Goal: Task Accomplishment & Management: Use online tool/utility

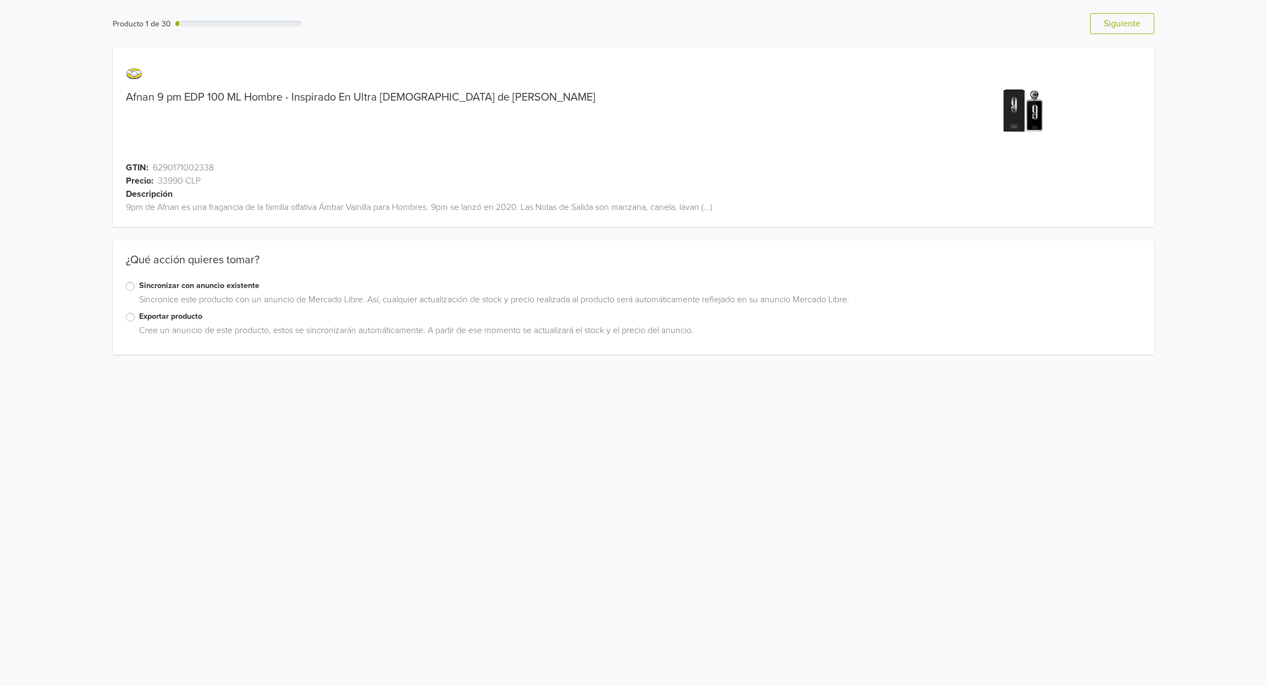
click at [139, 284] on label "Sincronizar con anuncio existente" at bounding box center [640, 286] width 1003 height 12
click at [0, 0] on input "Sincronizar con anuncio existente" at bounding box center [0, 0] width 0 height 0
click at [346, 423] on div at bounding box center [285, 417] width 307 height 15
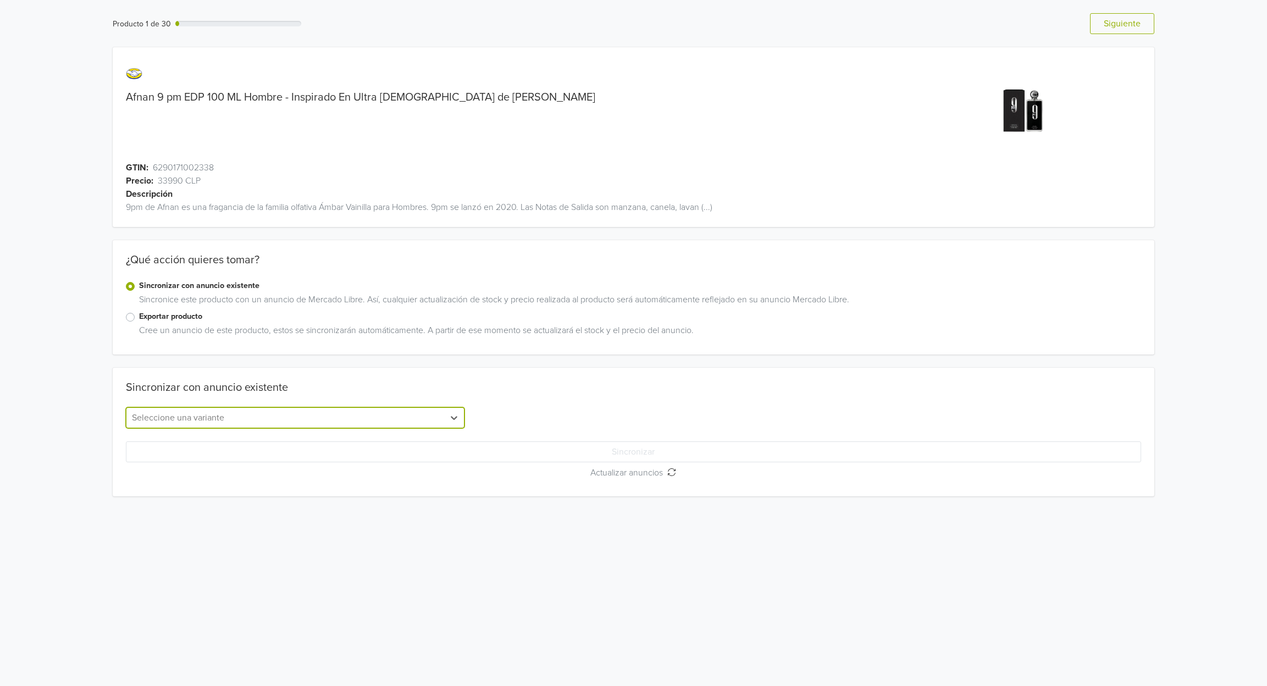
click at [345, 423] on div at bounding box center [285, 417] width 307 height 15
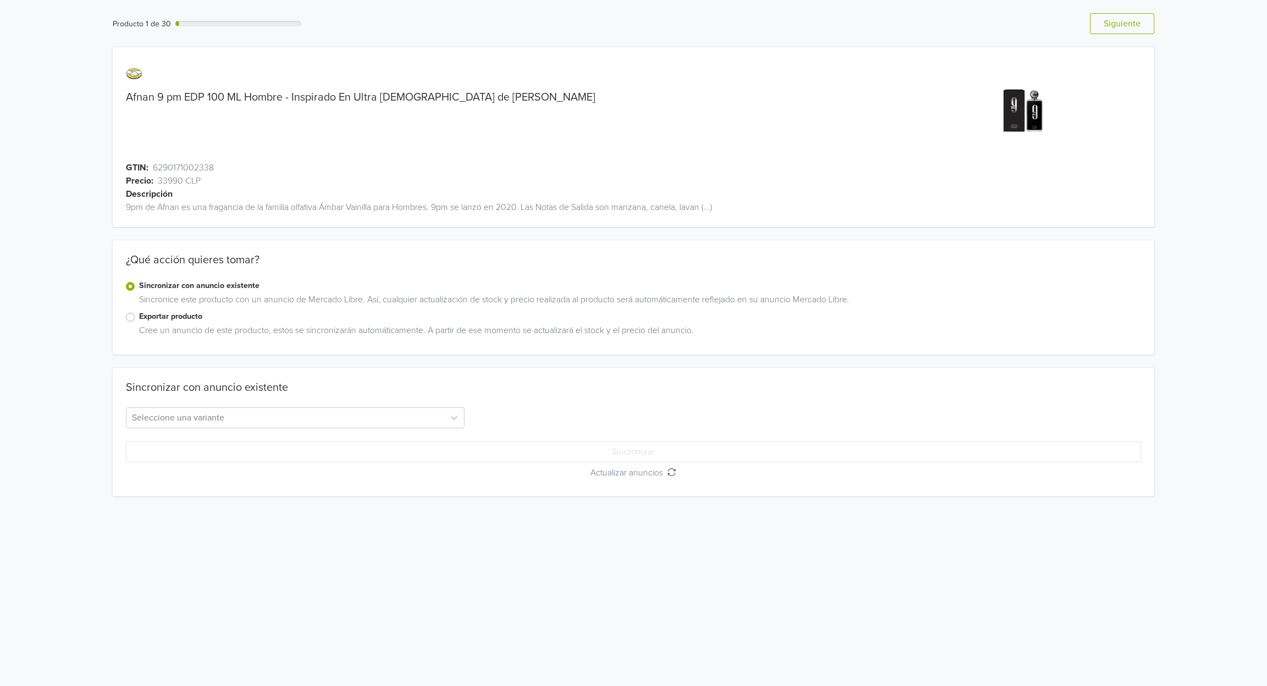
click at [139, 283] on label "Sincronizar con anuncio existente" at bounding box center [640, 286] width 1003 height 12
click at [0, 0] on input "Sincronizar con anuncio existente" at bounding box center [0, 0] width 0 height 0
click at [139, 319] on label "Exportar producto" at bounding box center [640, 317] width 1003 height 12
click at [0, 0] on input "Exportar producto" at bounding box center [0, 0] width 0 height 0
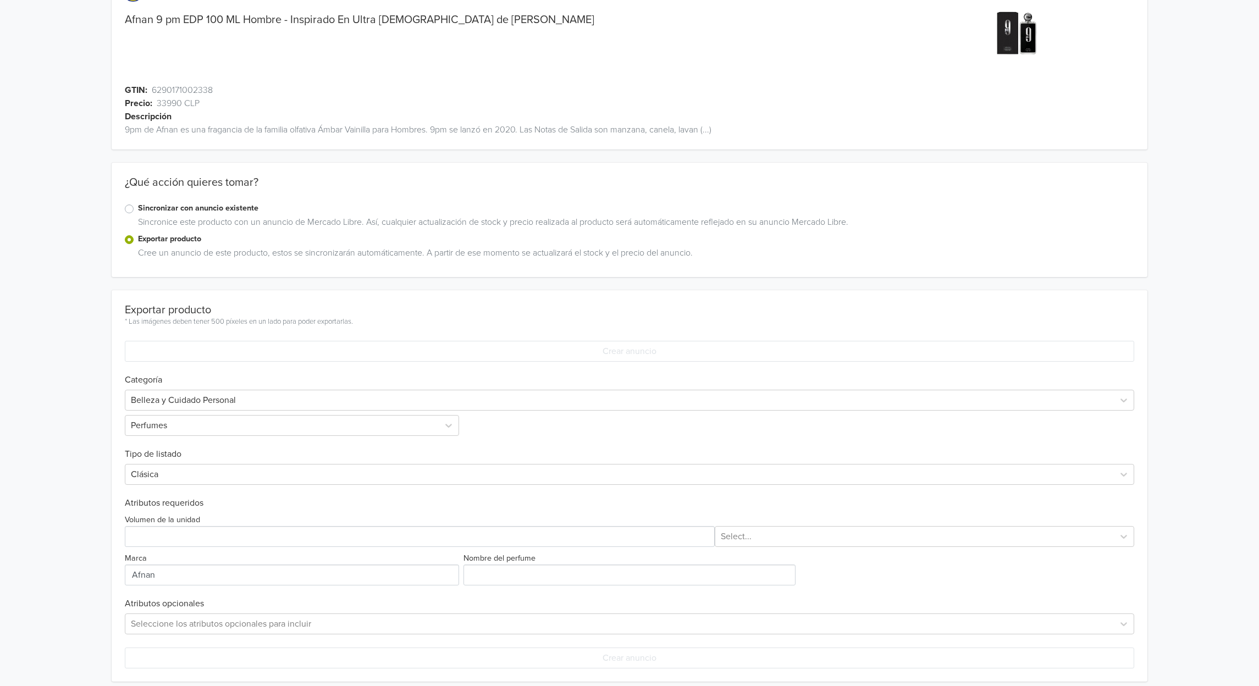
scroll to position [86, 0]
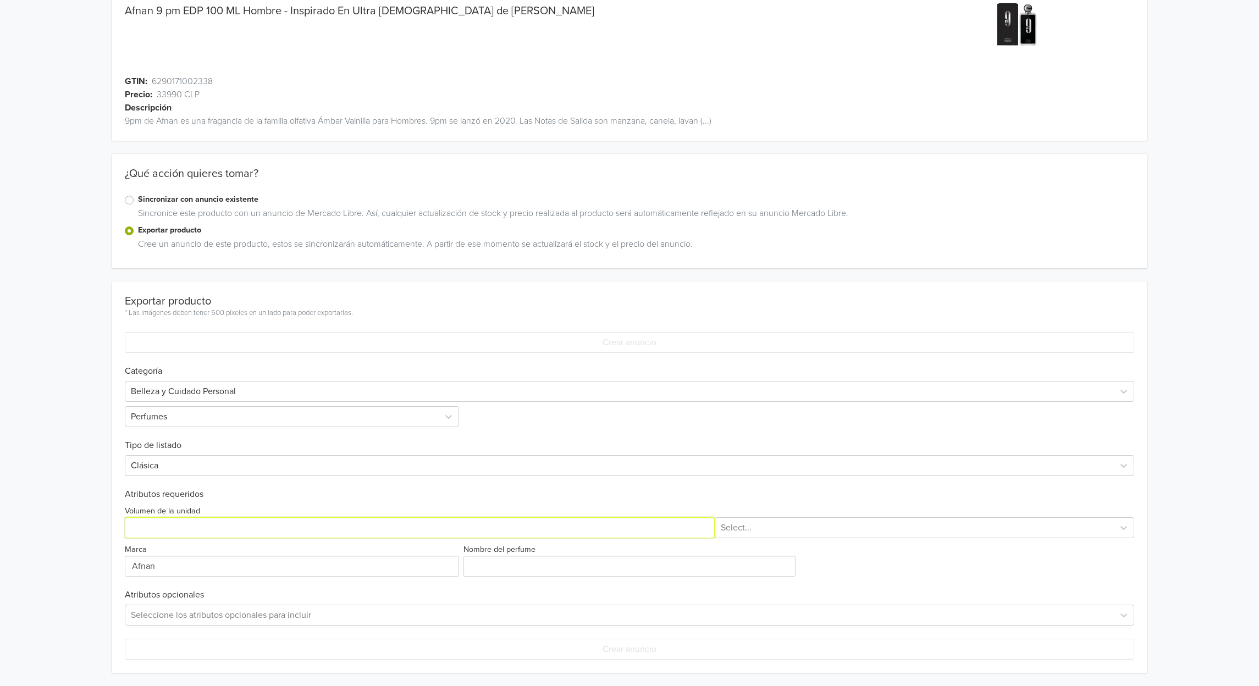
click at [234, 538] on input "Volumen de la unidad" at bounding box center [420, 527] width 590 height 21
type input "100"
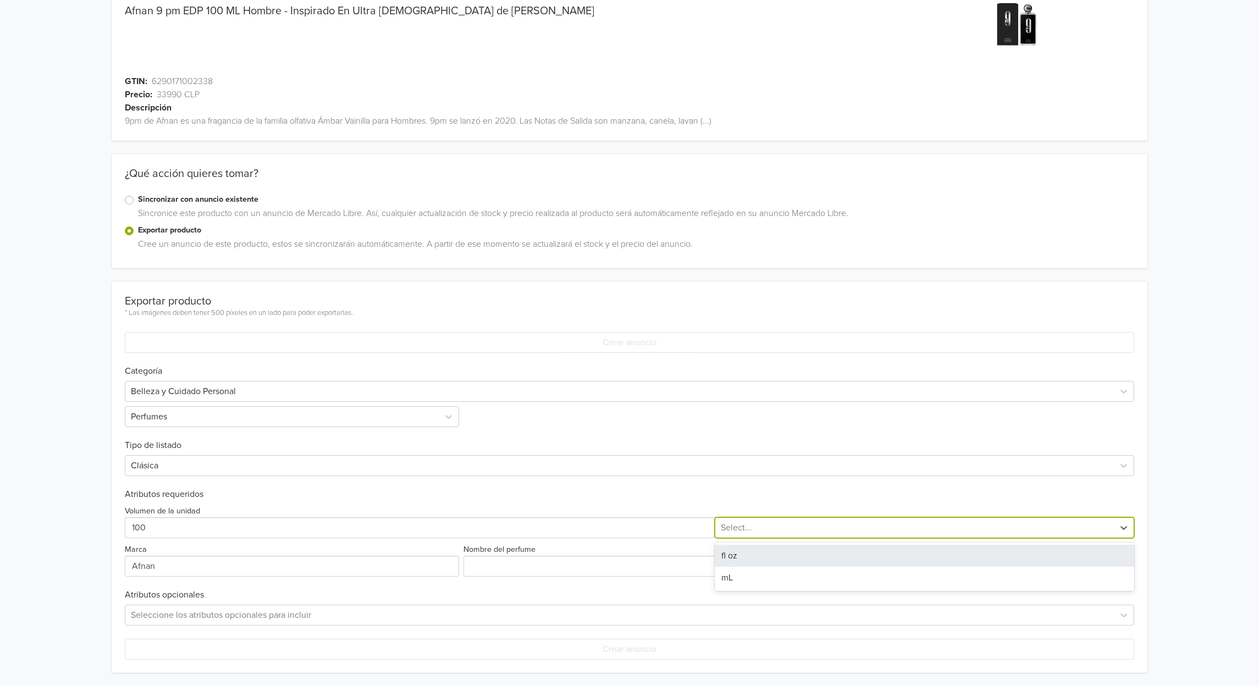
click at [827, 524] on div at bounding box center [914, 527] width 387 height 15
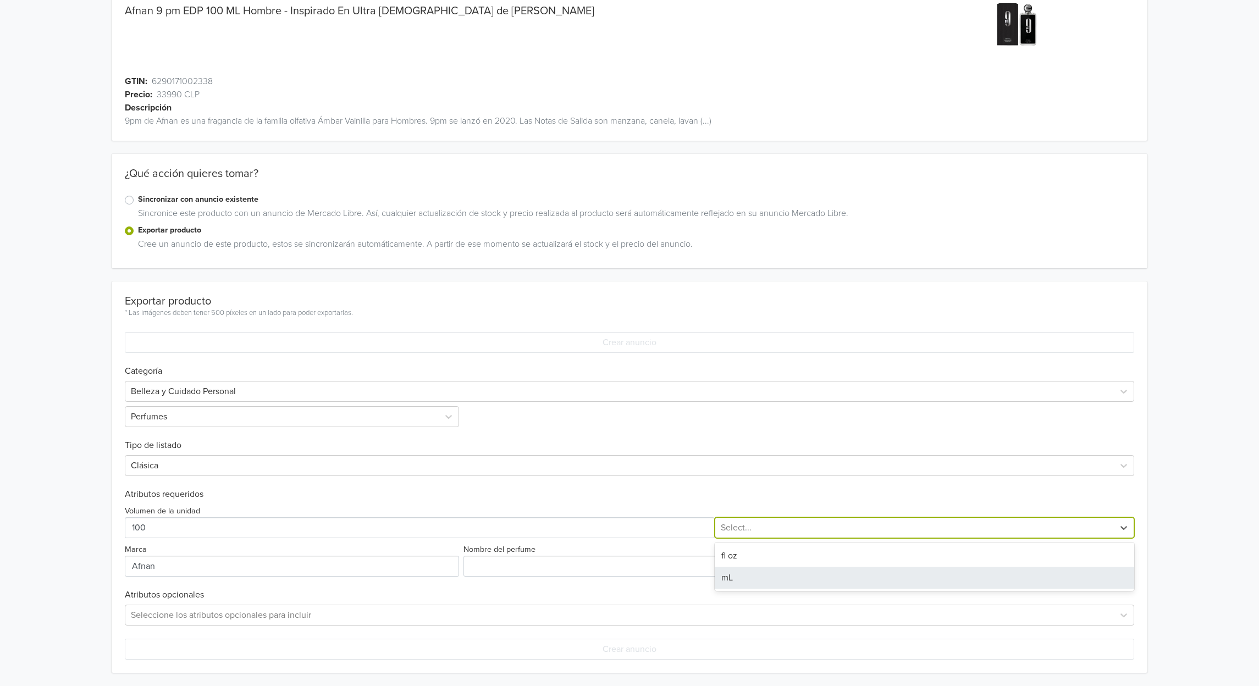
click at [761, 578] on div "mL" at bounding box center [924, 578] width 419 height 22
click at [529, 564] on input "Nombre del perfume" at bounding box center [629, 566] width 332 height 21
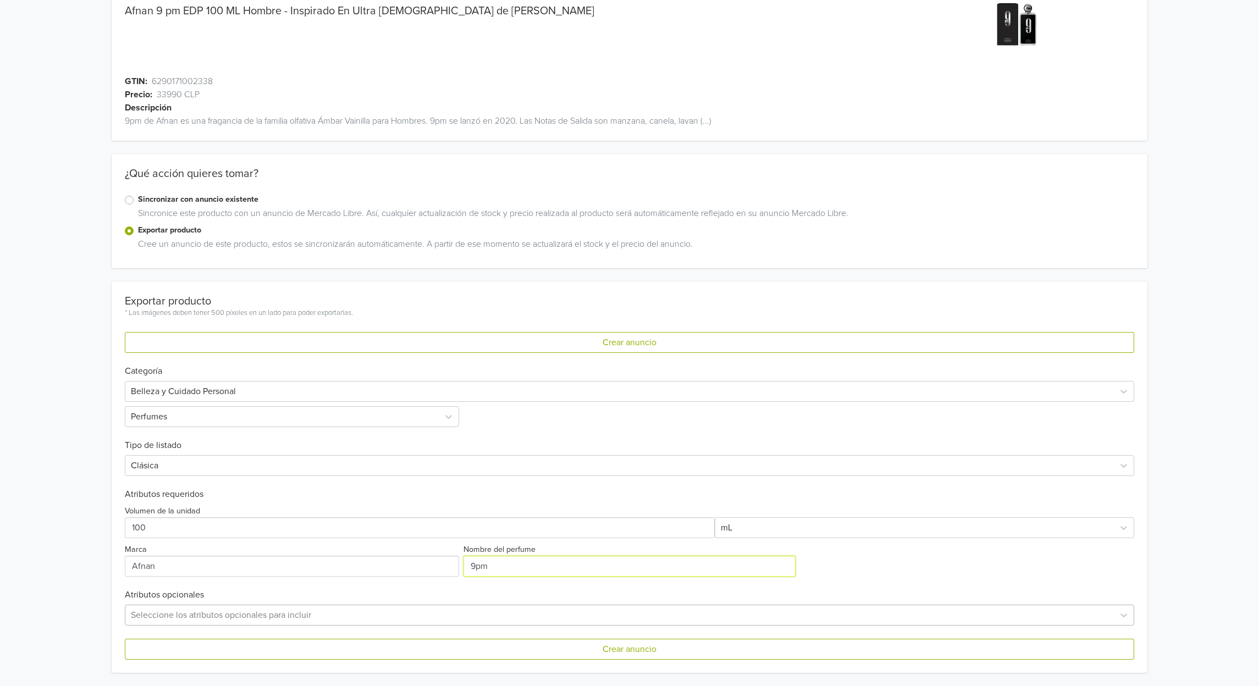
type input "9pm"
click at [230, 618] on div "Seleccione los atributos opcionales para incluir" at bounding box center [629, 615] width 1009 height 21
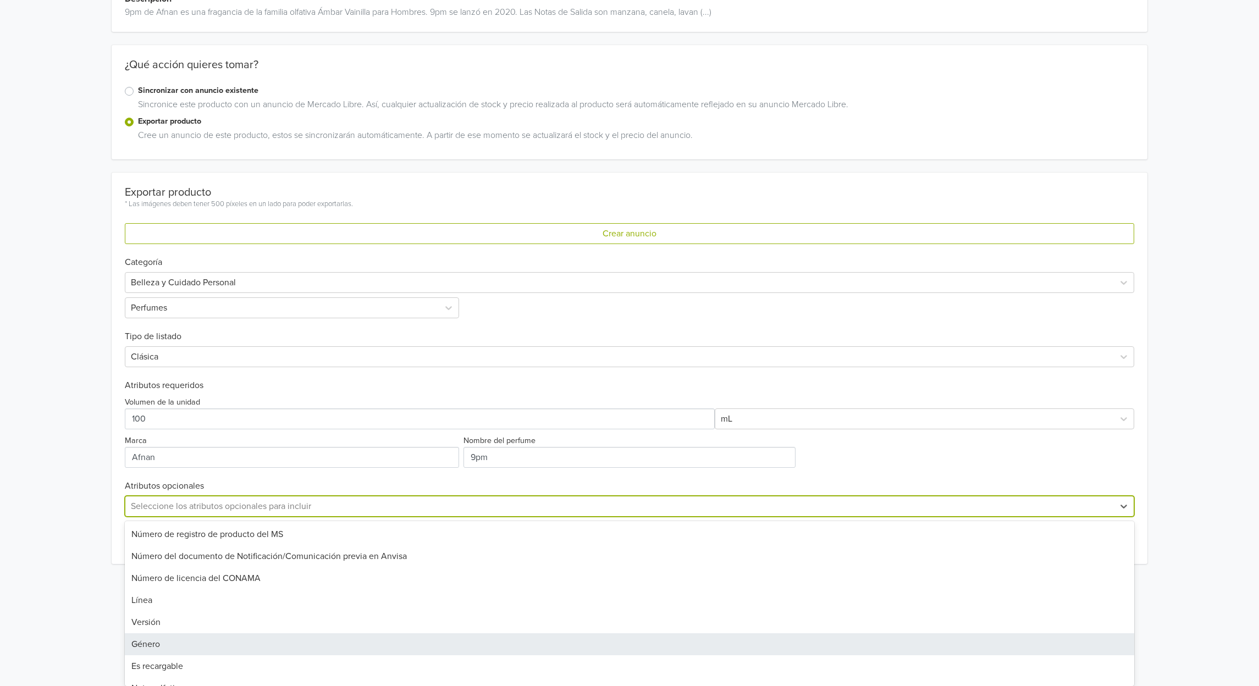
click at [164, 644] on div "Género" at bounding box center [629, 644] width 1009 height 22
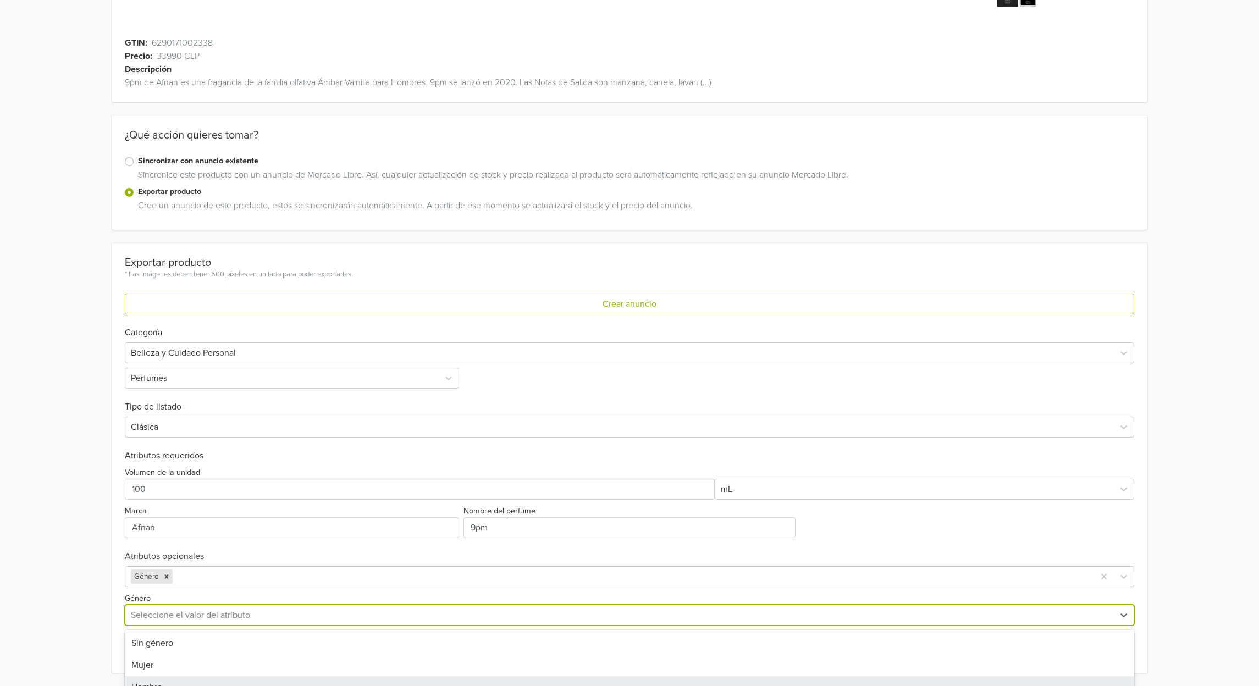
scroll to position [205, 0]
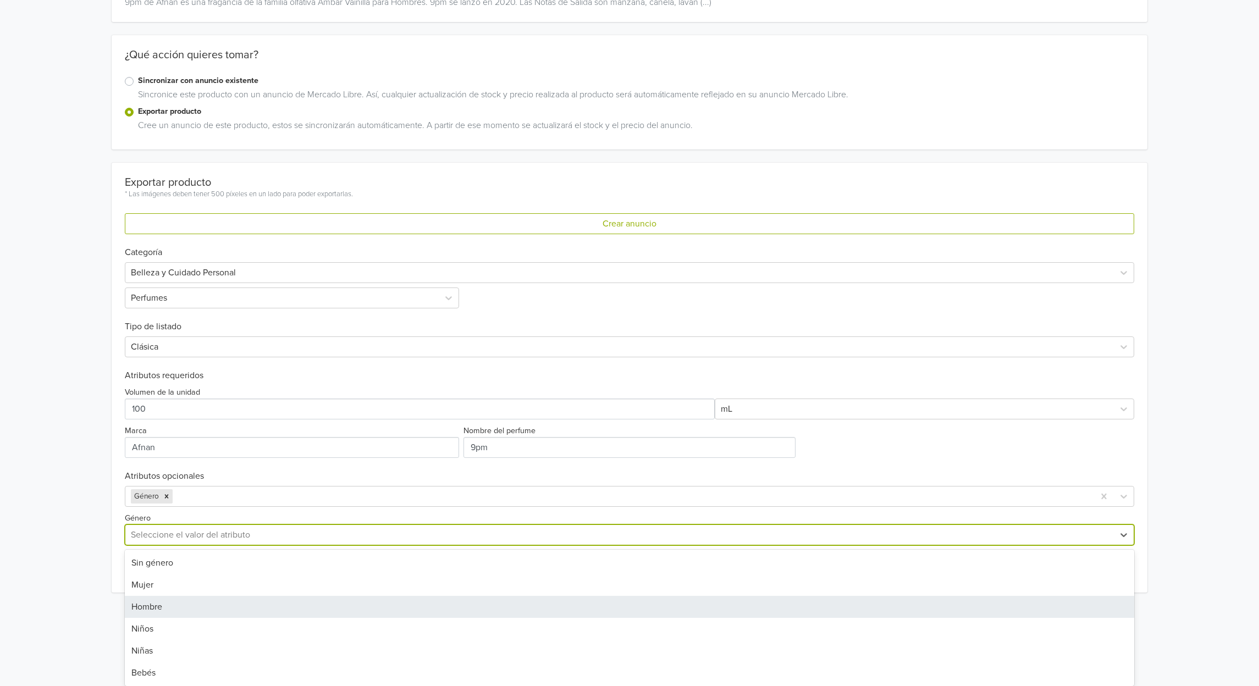
click at [180, 545] on div "6 results available. Use Up and Down to choose options, press Enter to select t…" at bounding box center [629, 534] width 1009 height 21
click at [152, 607] on div "Hombre" at bounding box center [629, 607] width 1009 height 22
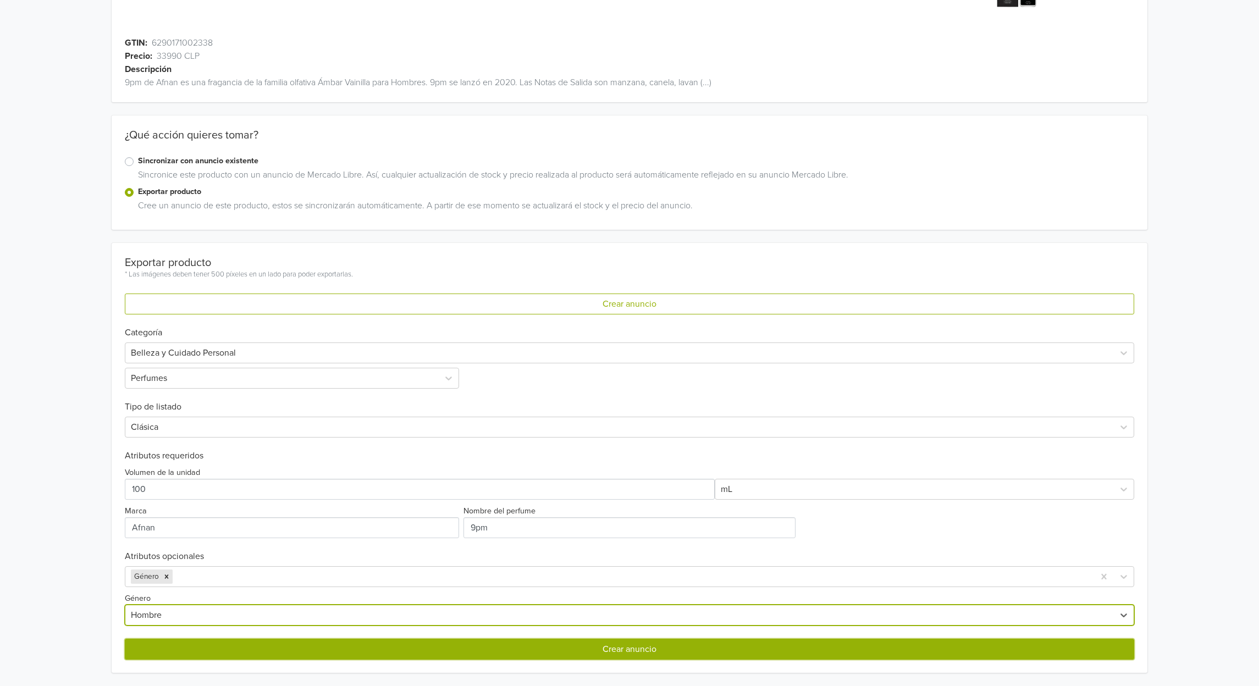
click at [637, 655] on button "Crear anuncio" at bounding box center [629, 649] width 1009 height 21
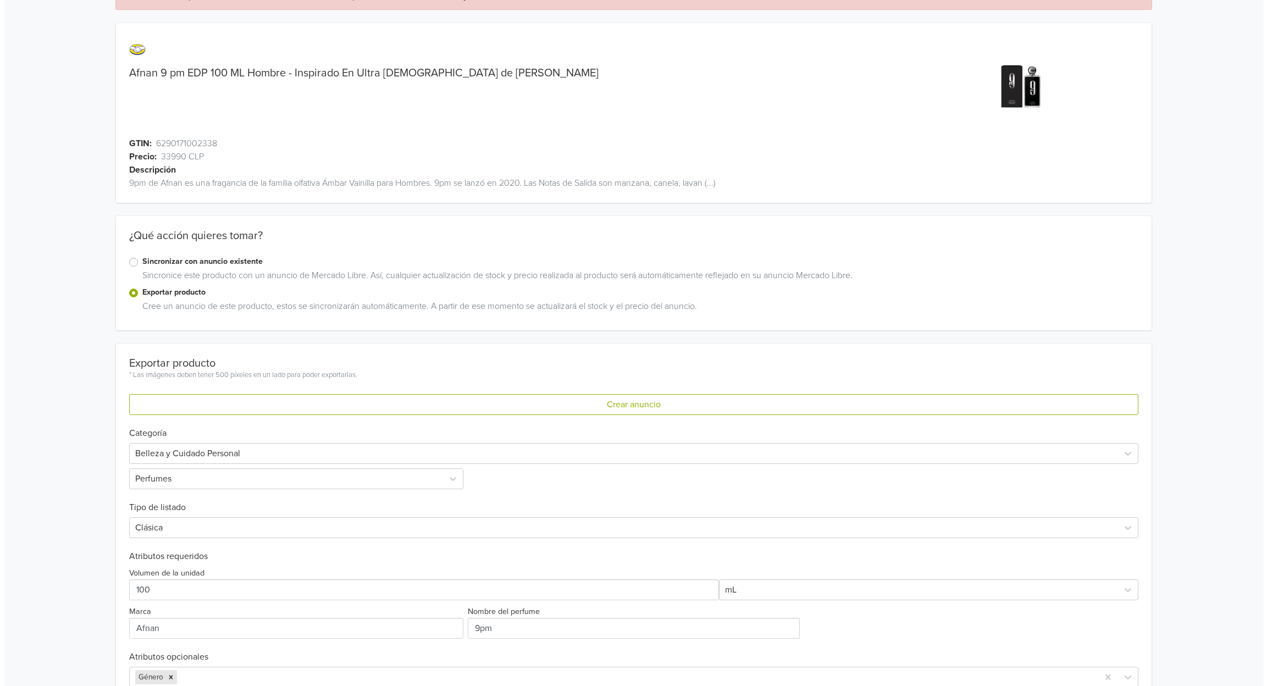
scroll to position [0, 0]
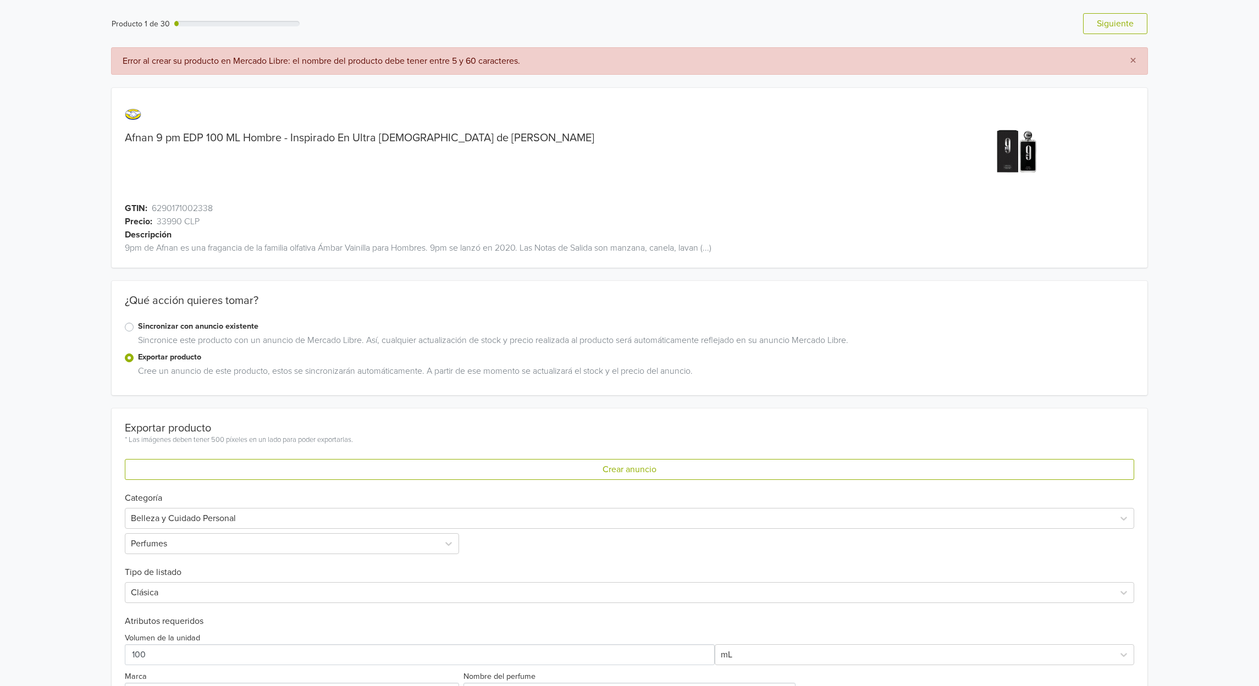
click at [352, 125] on span at bounding box center [448, 114] width 647 height 26
click at [138, 330] on label "Sincronizar con anuncio existente" at bounding box center [635, 326] width 995 height 12
click at [0, 0] on input "Sincronizar con anuncio existente" at bounding box center [0, 0] width 0 height 0
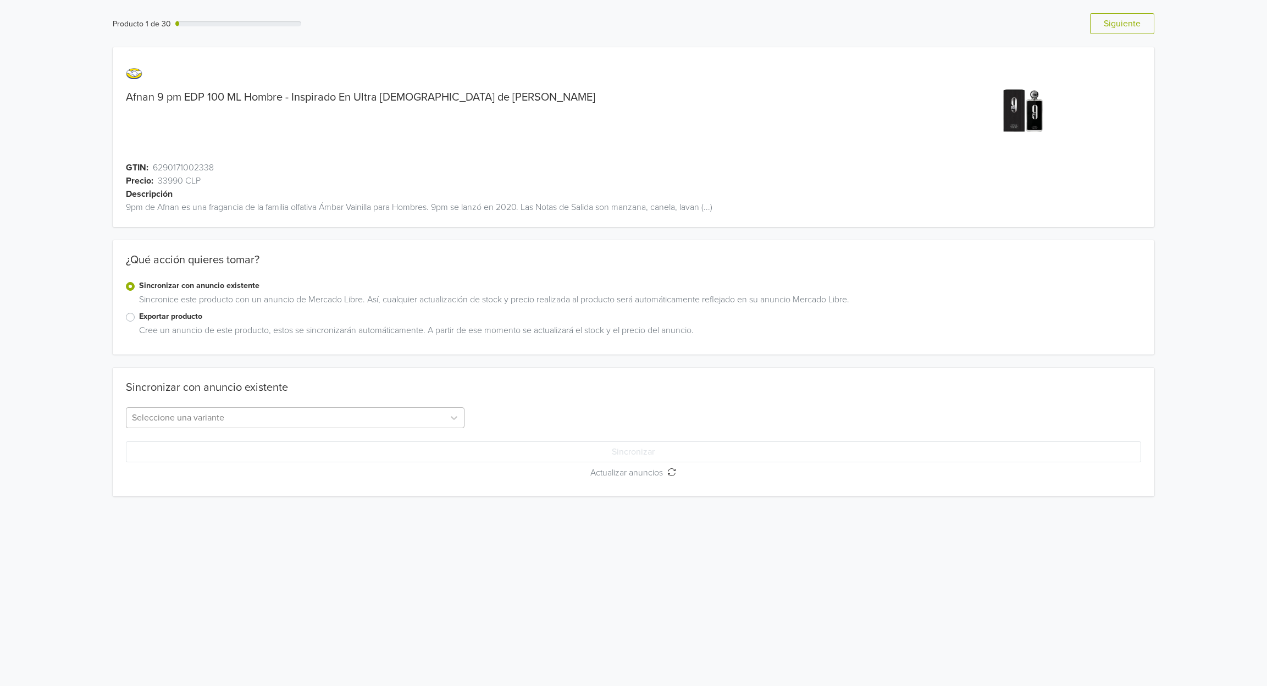
click at [237, 413] on div at bounding box center [285, 417] width 307 height 15
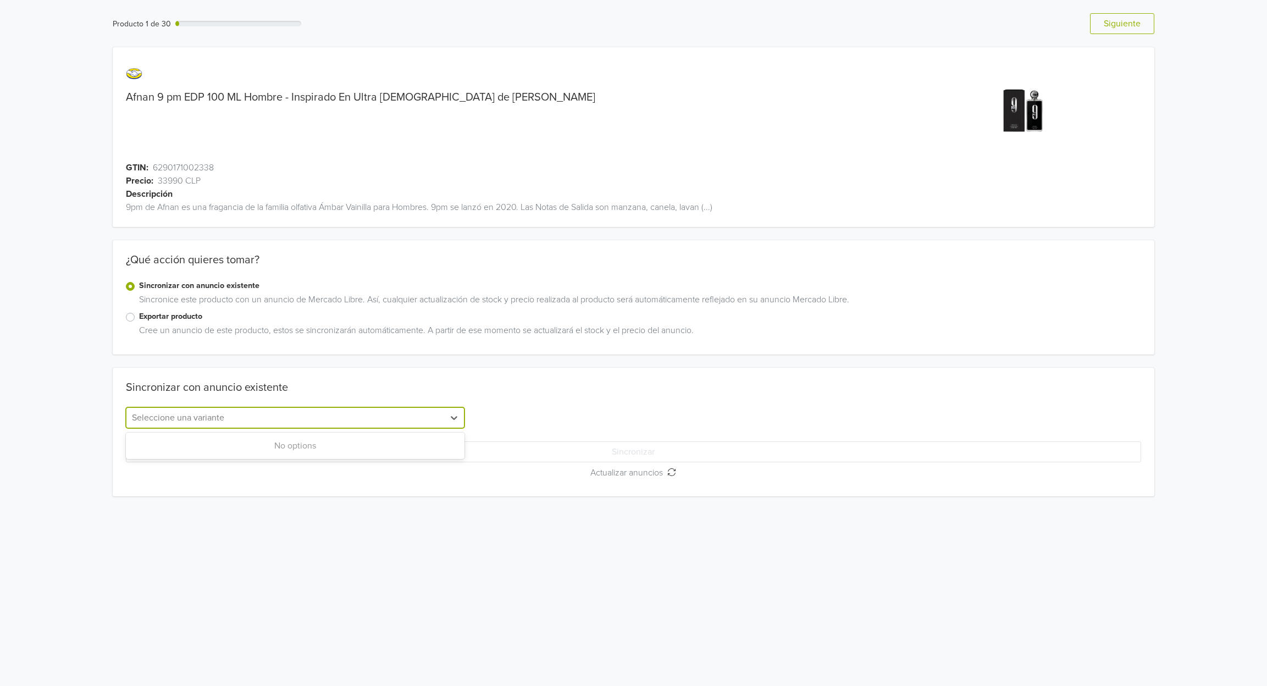
click at [254, 444] on div "No options" at bounding box center [295, 446] width 339 height 22
click at [385, 510] on html "Producto 1 de 30 Anterior Siguiente Afnan 9 pm EDP 100 ML Hombre - Inspirado En…" at bounding box center [633, 255] width 1267 height 510
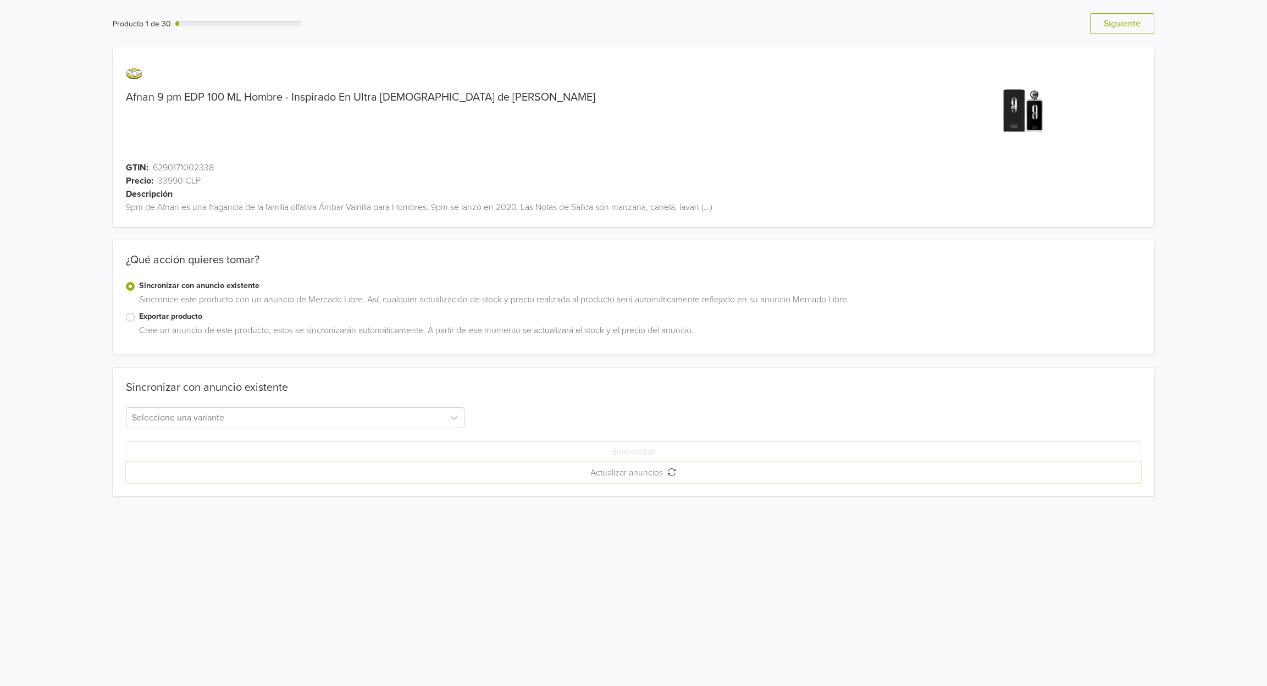
click at [650, 470] on span "Actualizar anuncios" at bounding box center [628, 472] width 77 height 11
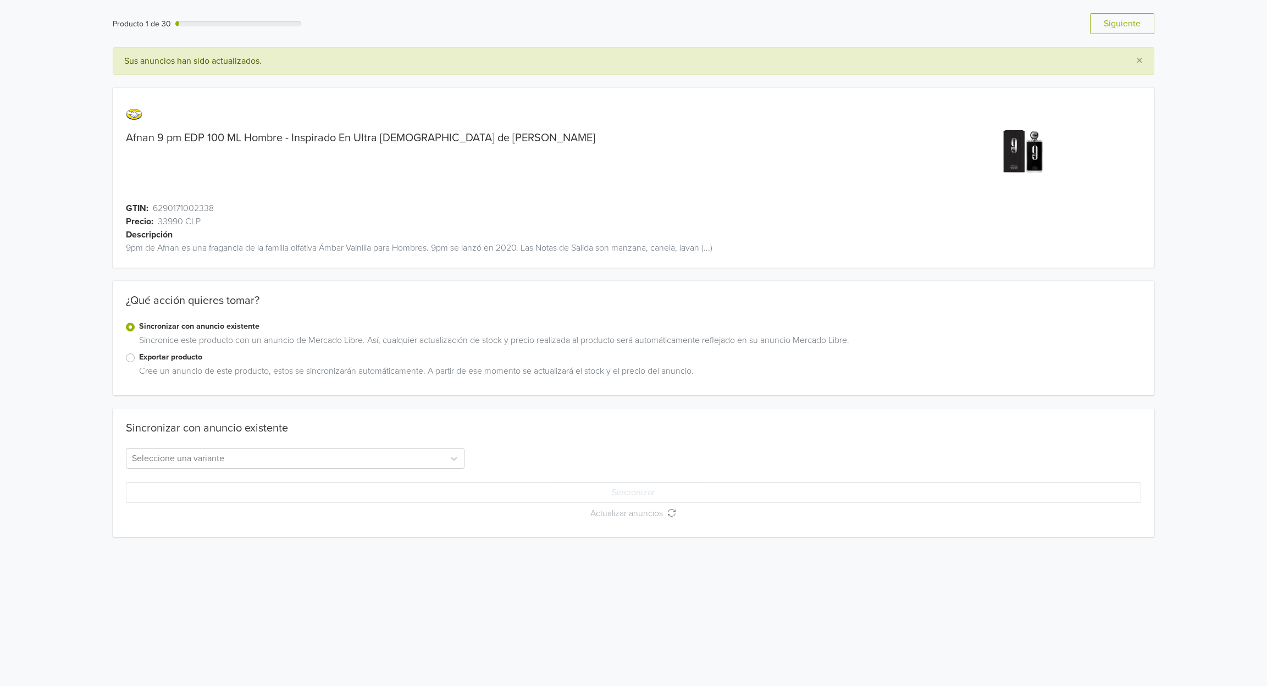
click at [202, 132] on link "Afnan 9 pm EDP 100 ML Hombre - Inspirado En Ultra [DEMOGRAPHIC_DATA] de [PERSON…" at bounding box center [360, 137] width 469 height 13
click at [1128, 25] on button "Siguiente" at bounding box center [1122, 23] width 64 height 21
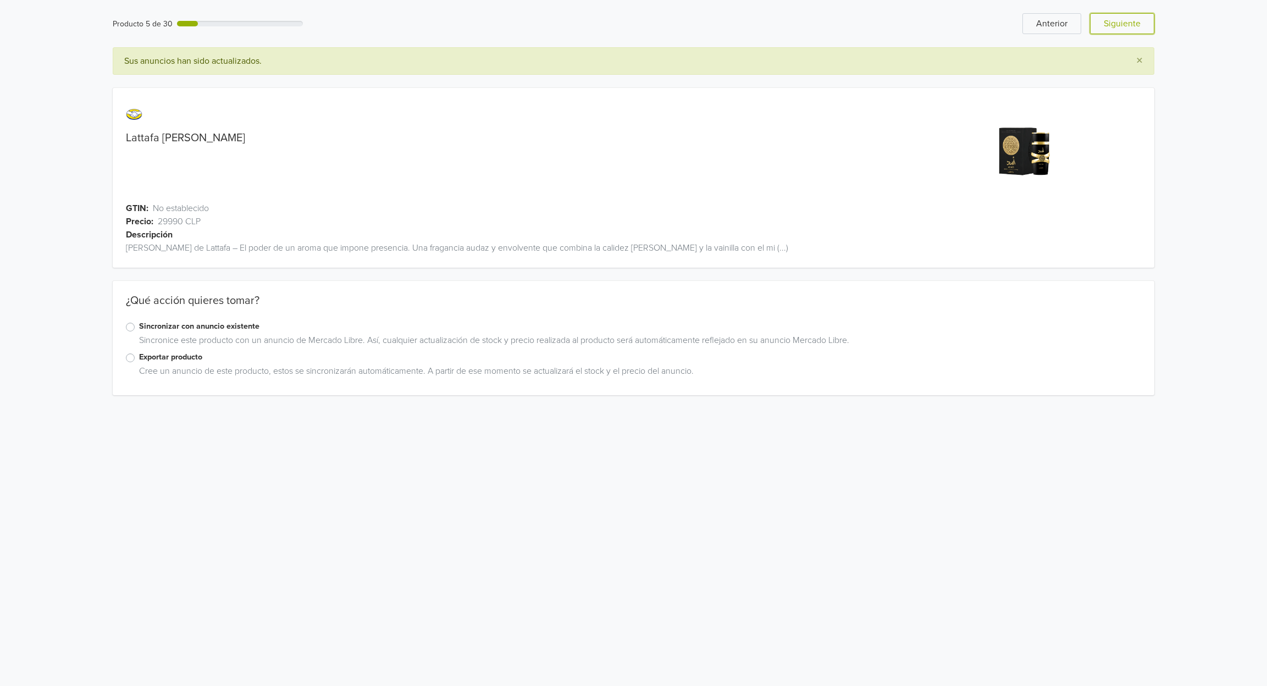
click at [1128, 25] on button "Siguiente" at bounding box center [1122, 23] width 64 height 21
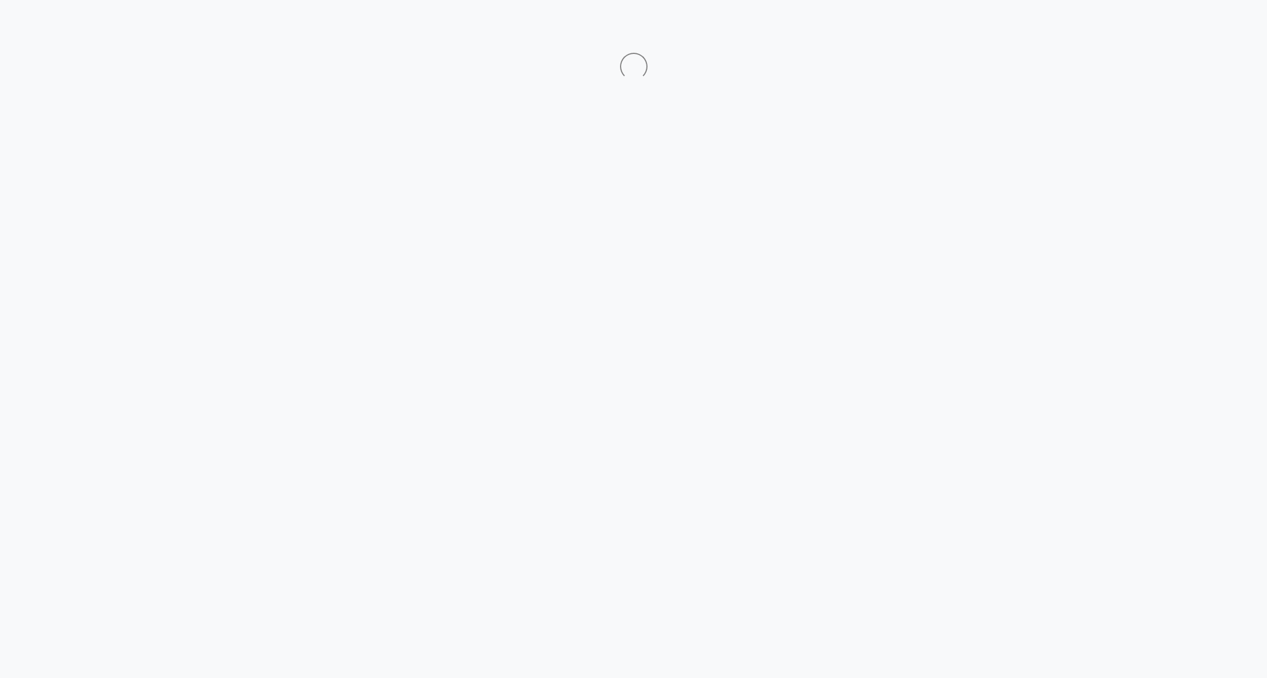
click at [1128, 25] on html at bounding box center [633, 40] width 1267 height 80
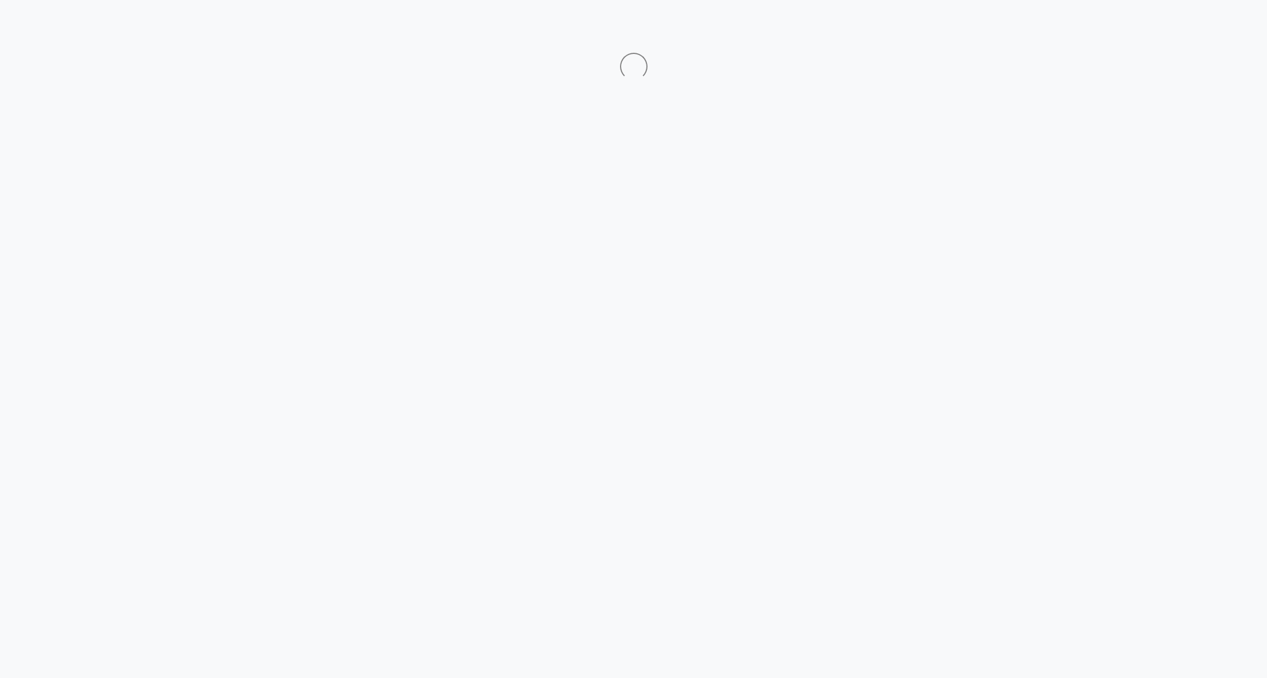
click at [1128, 25] on html at bounding box center [633, 40] width 1267 height 80
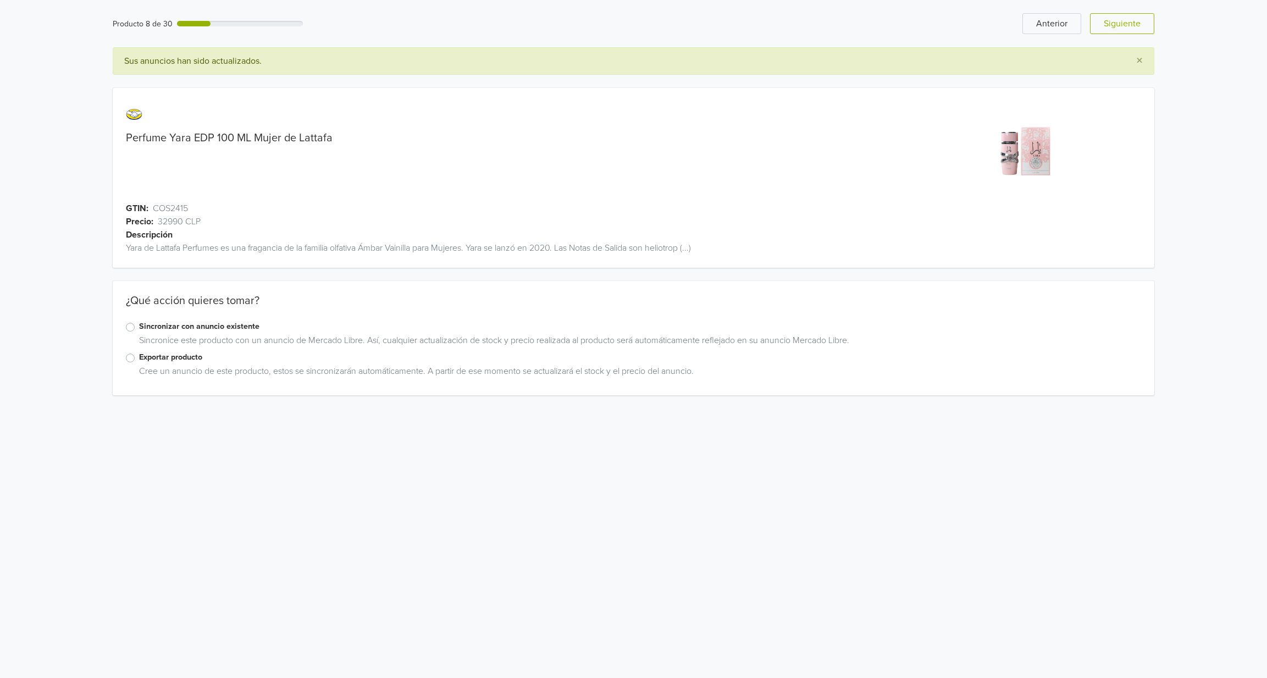
click at [1128, 25] on html "Producto 8 de 30 Anterior Siguiente × Sus anuncios han sido actualizados. Perfu…" at bounding box center [633, 204] width 1267 height 408
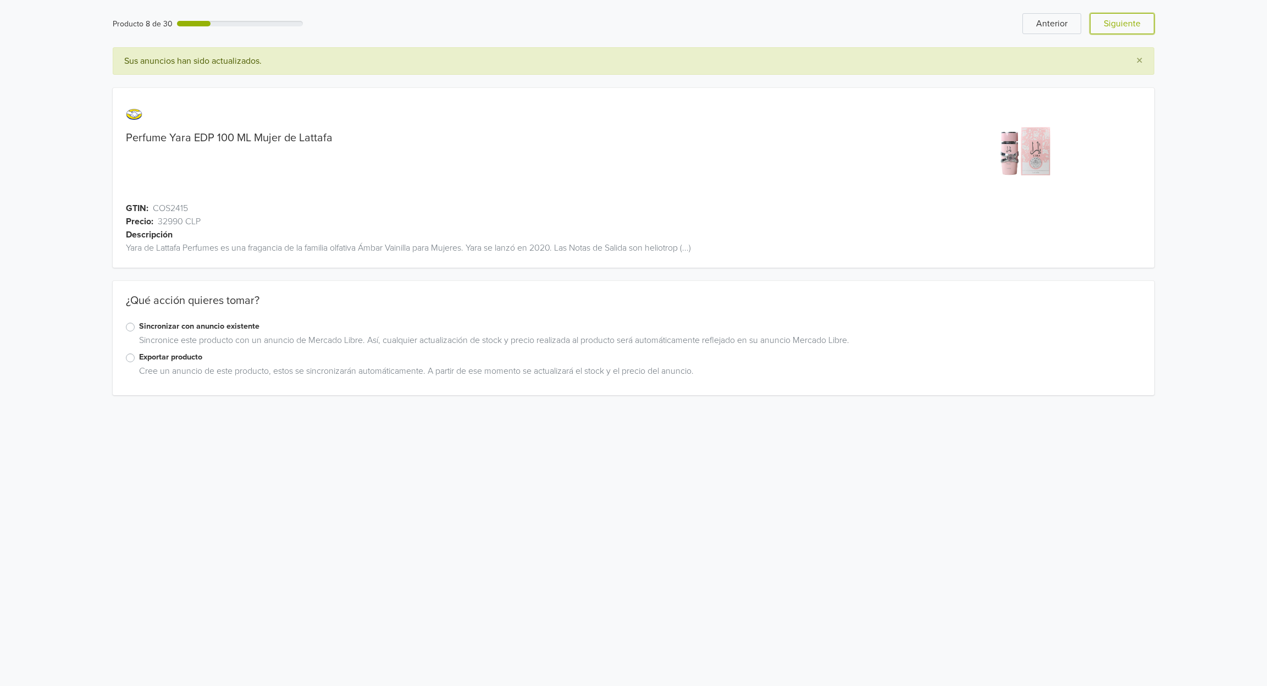
click at [1128, 25] on button "Siguiente" at bounding box center [1122, 23] width 64 height 21
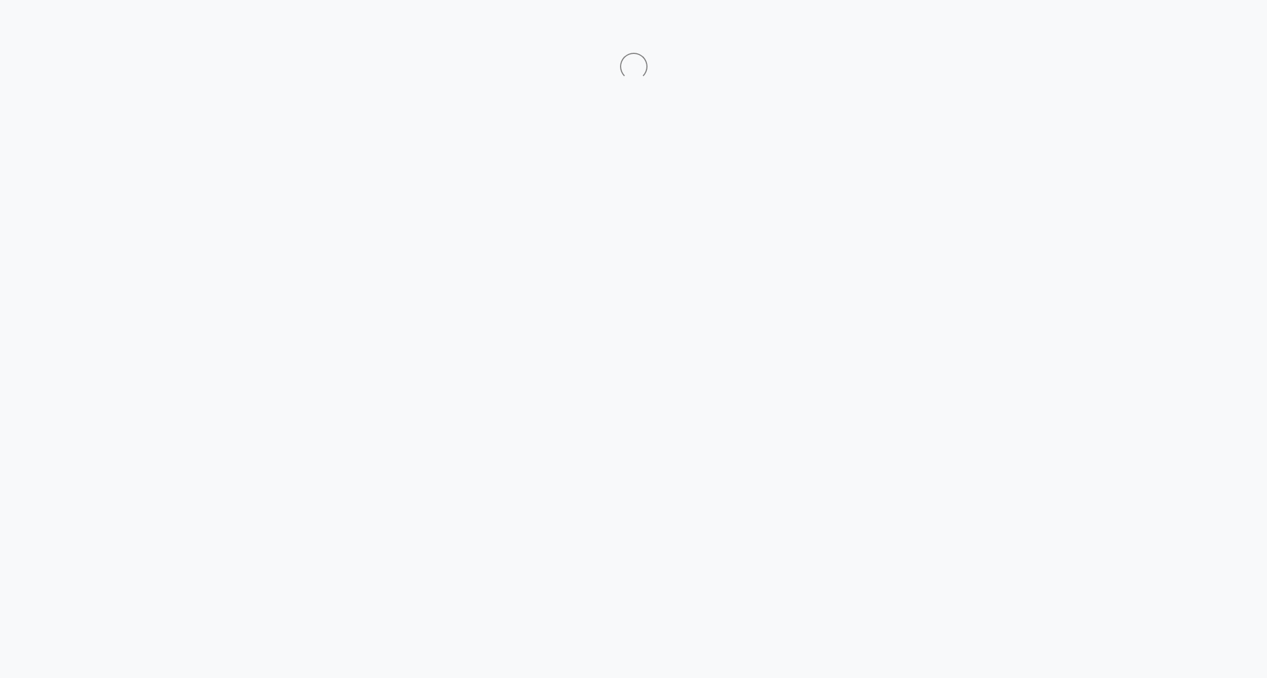
click at [1128, 25] on html at bounding box center [633, 40] width 1267 height 80
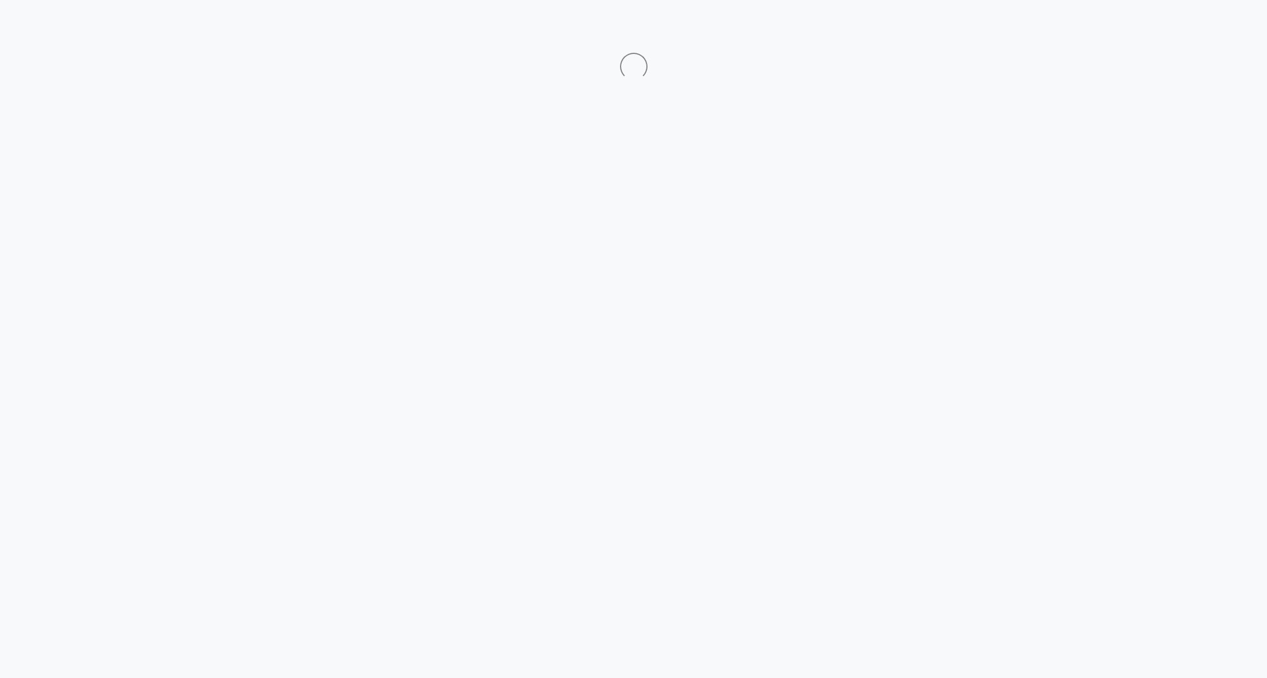
click at [1128, 25] on html at bounding box center [633, 40] width 1267 height 80
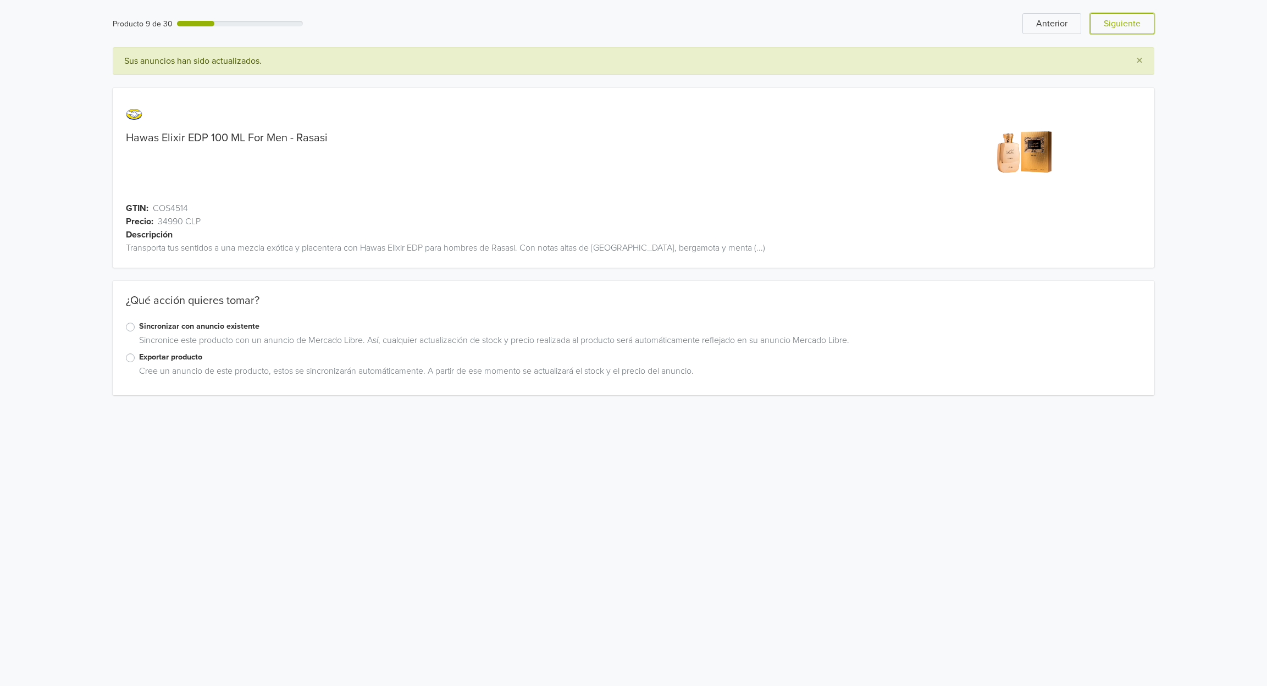
click at [1128, 25] on button "Siguiente" at bounding box center [1122, 23] width 64 height 21
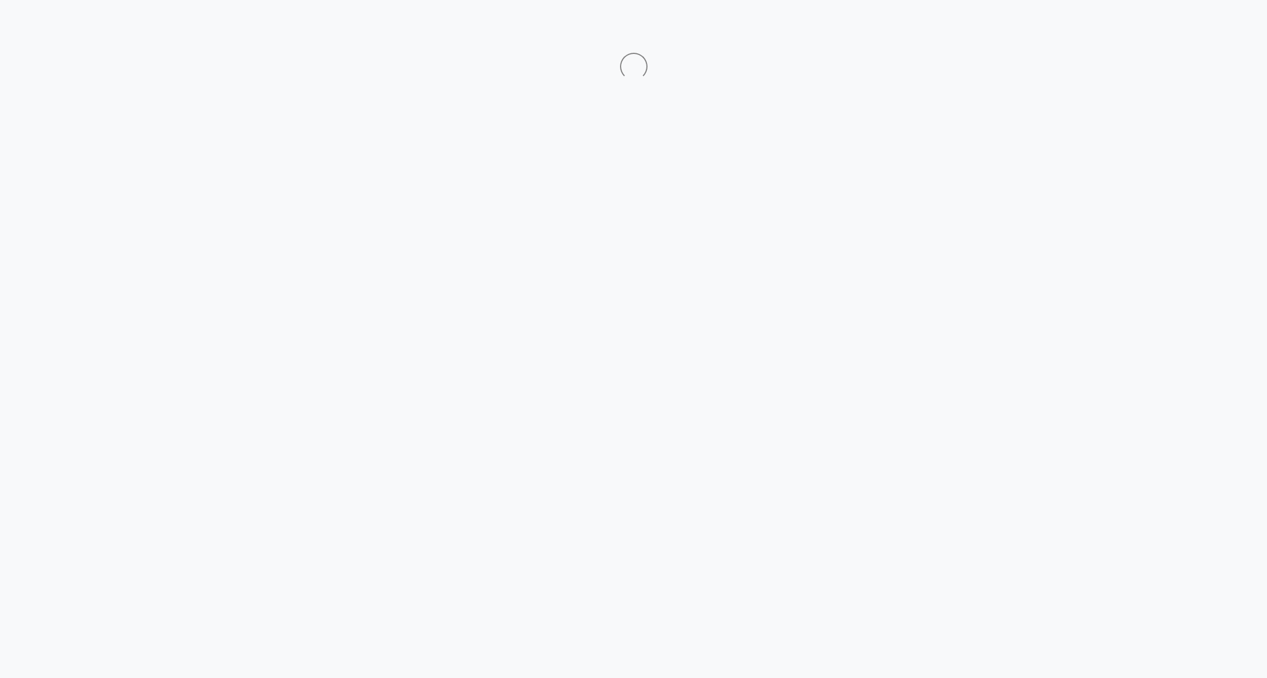
click at [1128, 25] on html at bounding box center [633, 40] width 1267 height 80
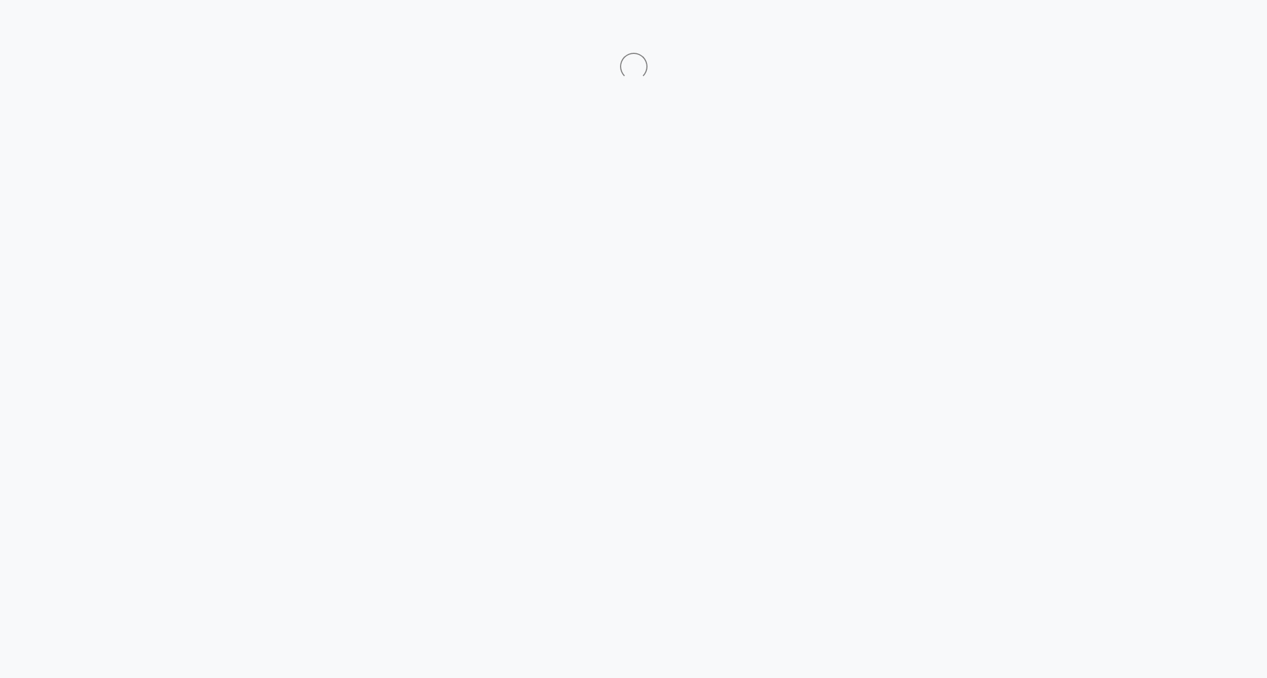
click at [1128, 25] on html at bounding box center [633, 40] width 1267 height 80
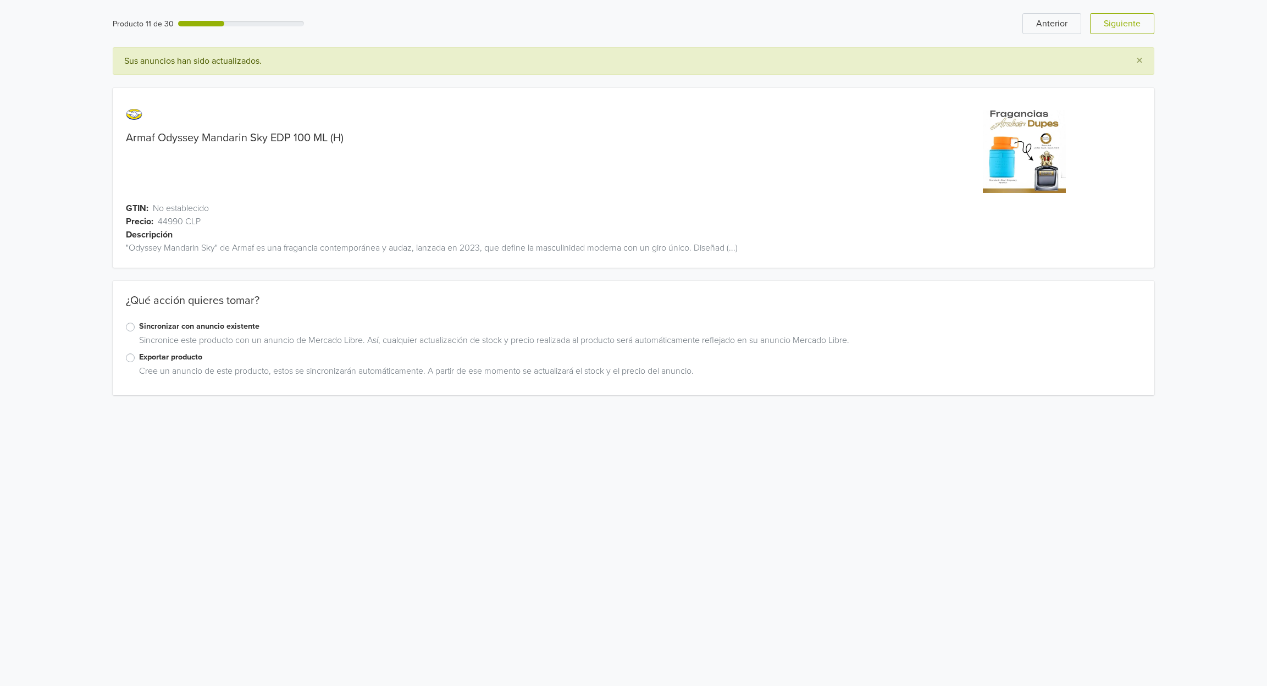
click at [1128, 25] on button "Siguiente" at bounding box center [1122, 23] width 64 height 21
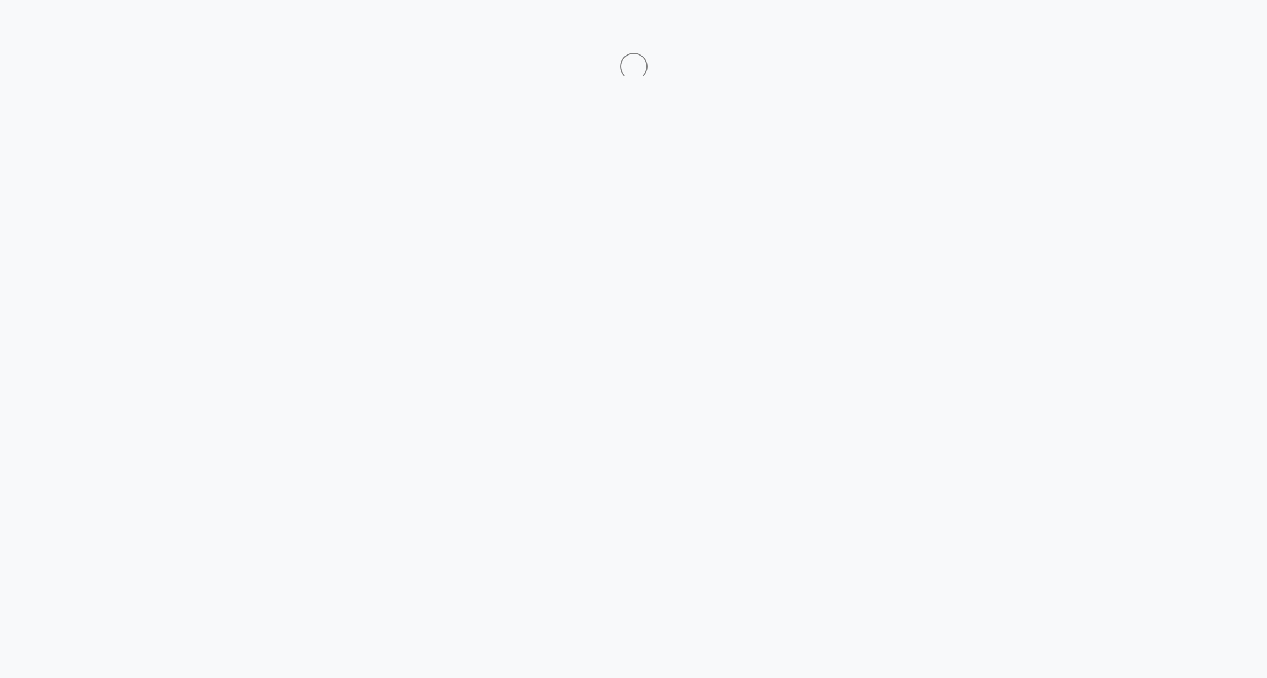
click at [1128, 25] on html at bounding box center [633, 40] width 1267 height 80
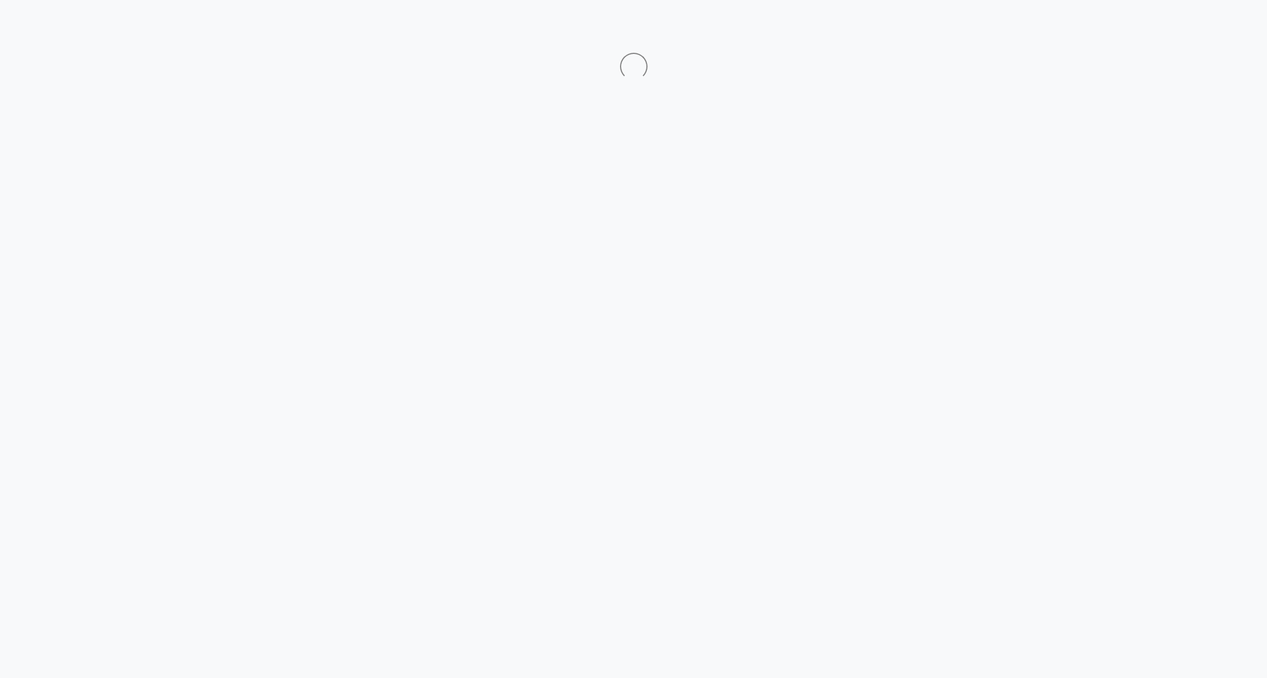
click at [1128, 25] on html at bounding box center [633, 40] width 1267 height 80
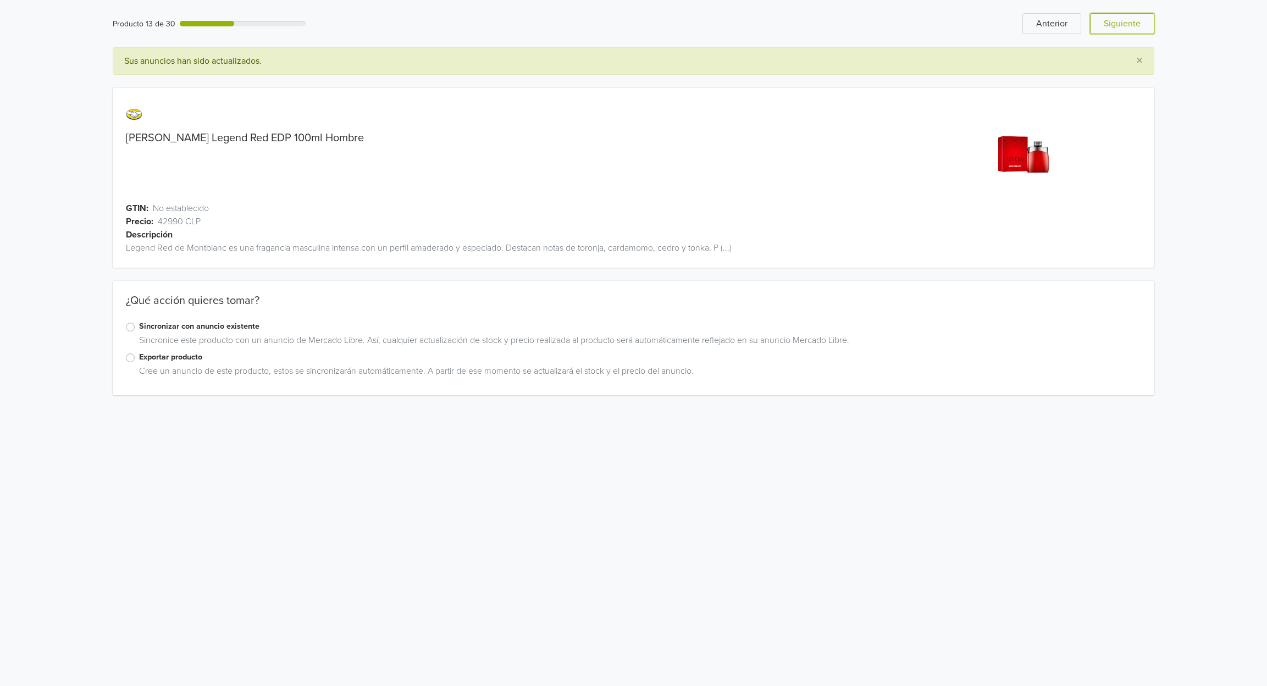
click at [1128, 25] on button "Siguiente" at bounding box center [1122, 23] width 64 height 21
click at [889, 408] on html "Producto 16 de 30 Anterior Siguiente × Sus anuncios han sido actualizados. Maya…" at bounding box center [633, 204] width 1267 height 408
click at [1134, 25] on button "Siguiente" at bounding box center [1122, 23] width 64 height 21
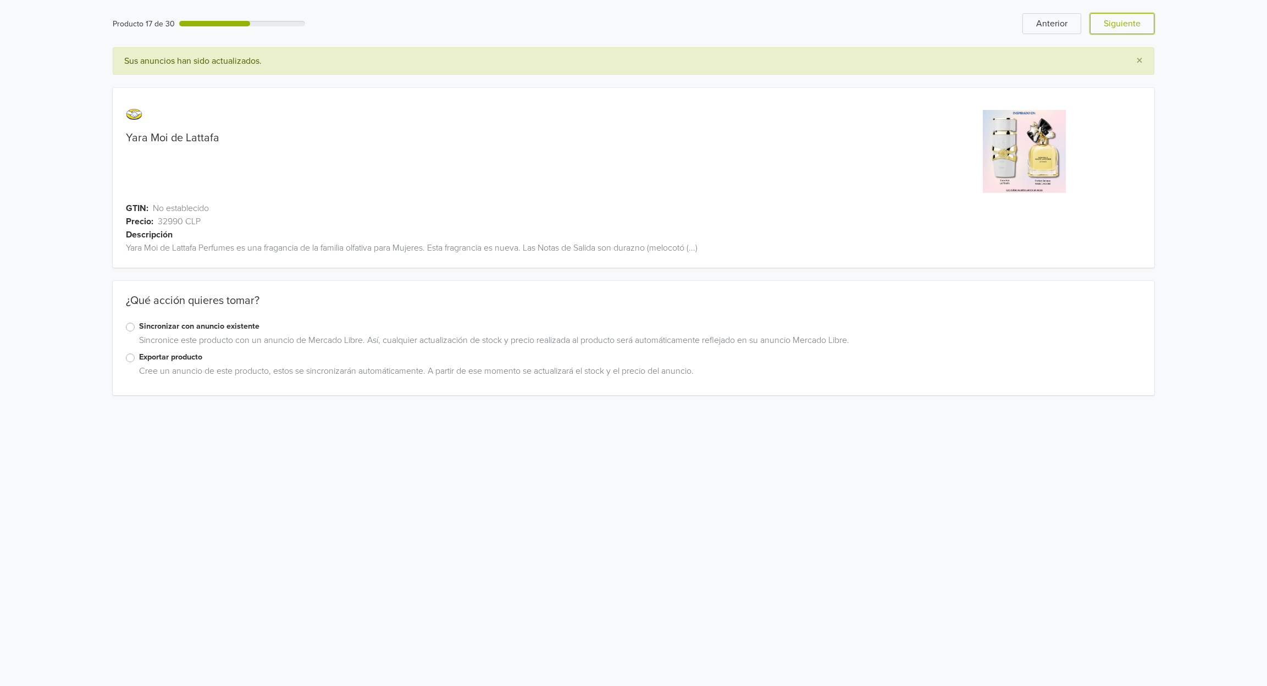
click at [1134, 25] on button "Siguiente" at bounding box center [1122, 23] width 64 height 21
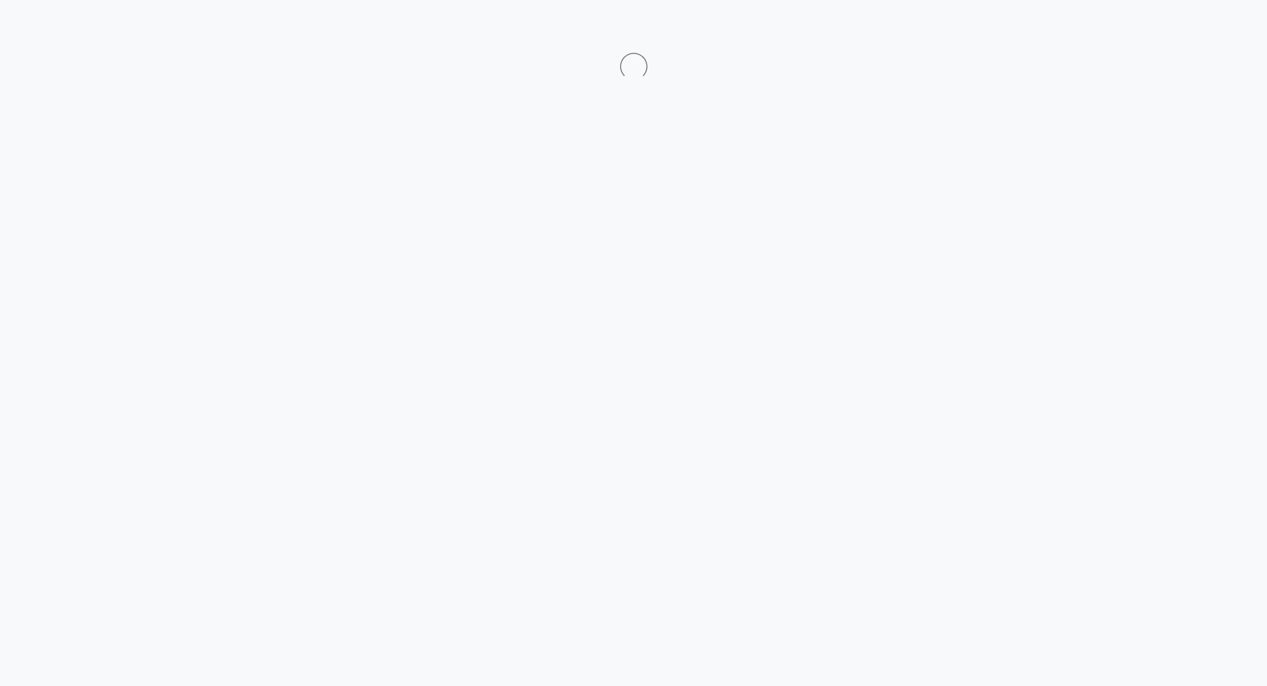
click at [1134, 25] on html at bounding box center [633, 40] width 1267 height 80
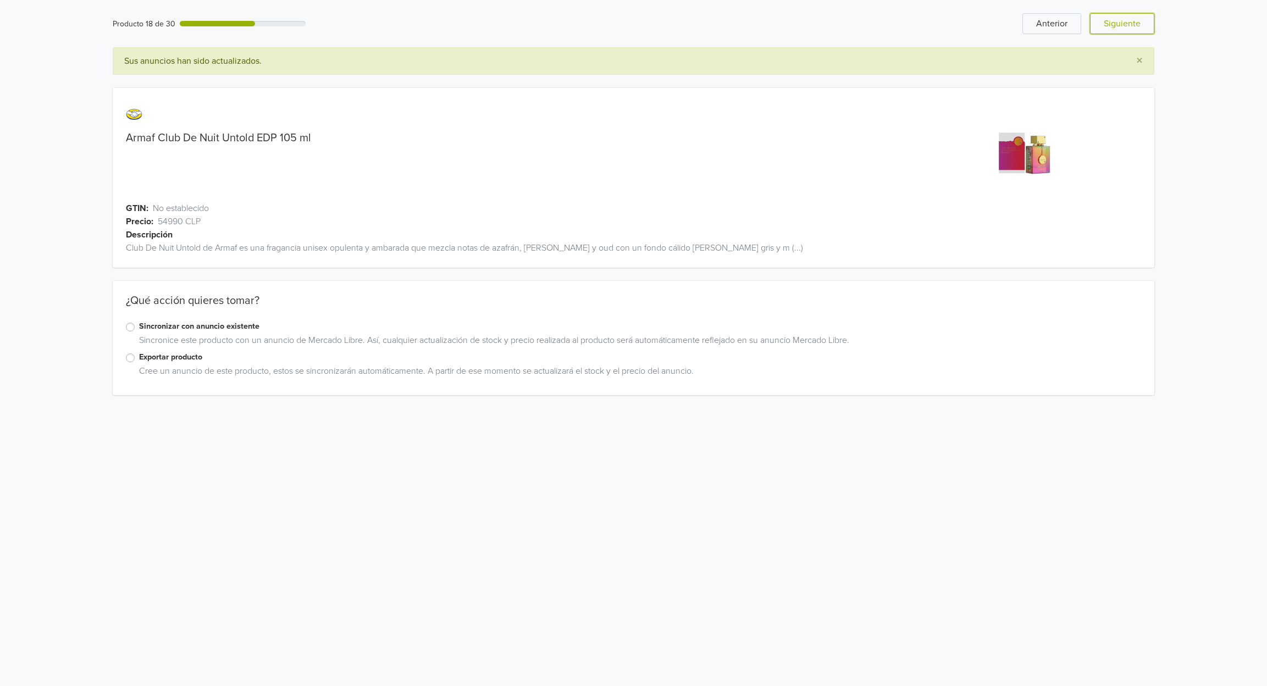
click at [1134, 25] on button "Siguiente" at bounding box center [1122, 23] width 64 height 21
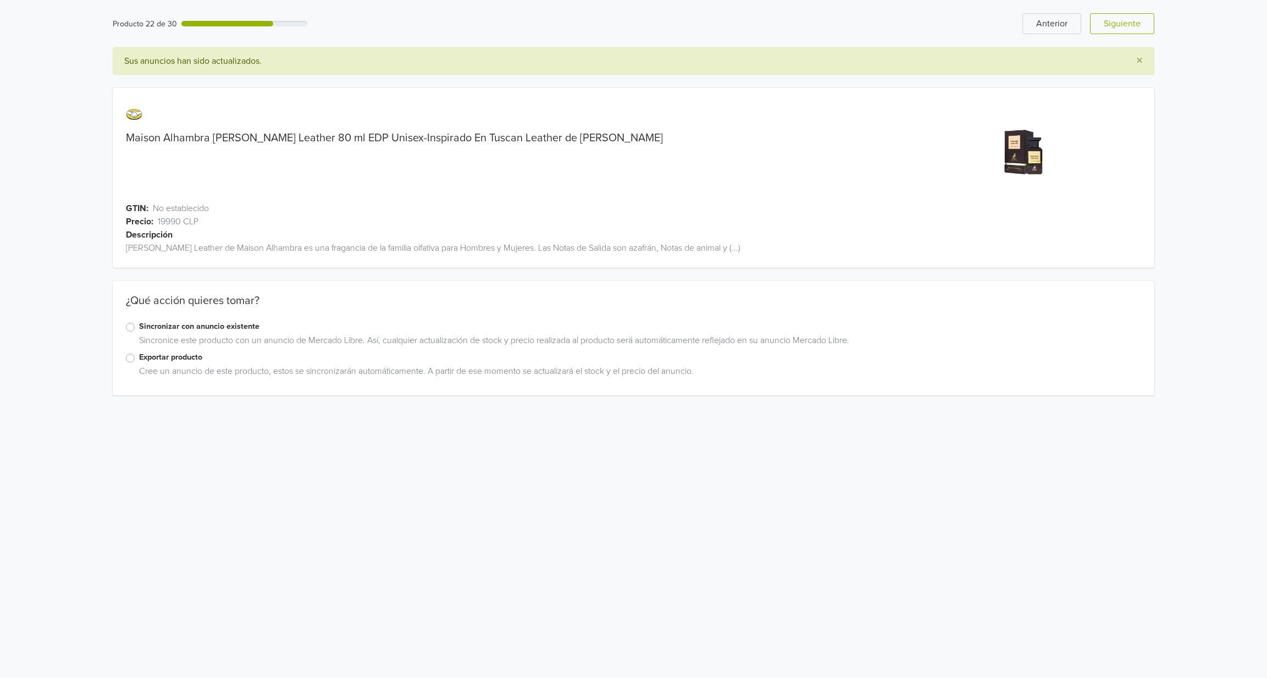
click at [1134, 25] on html "Producto 22 de 30 Anterior Siguiente × Sus anuncios han sido actualizados. Mais…" at bounding box center [633, 204] width 1267 height 408
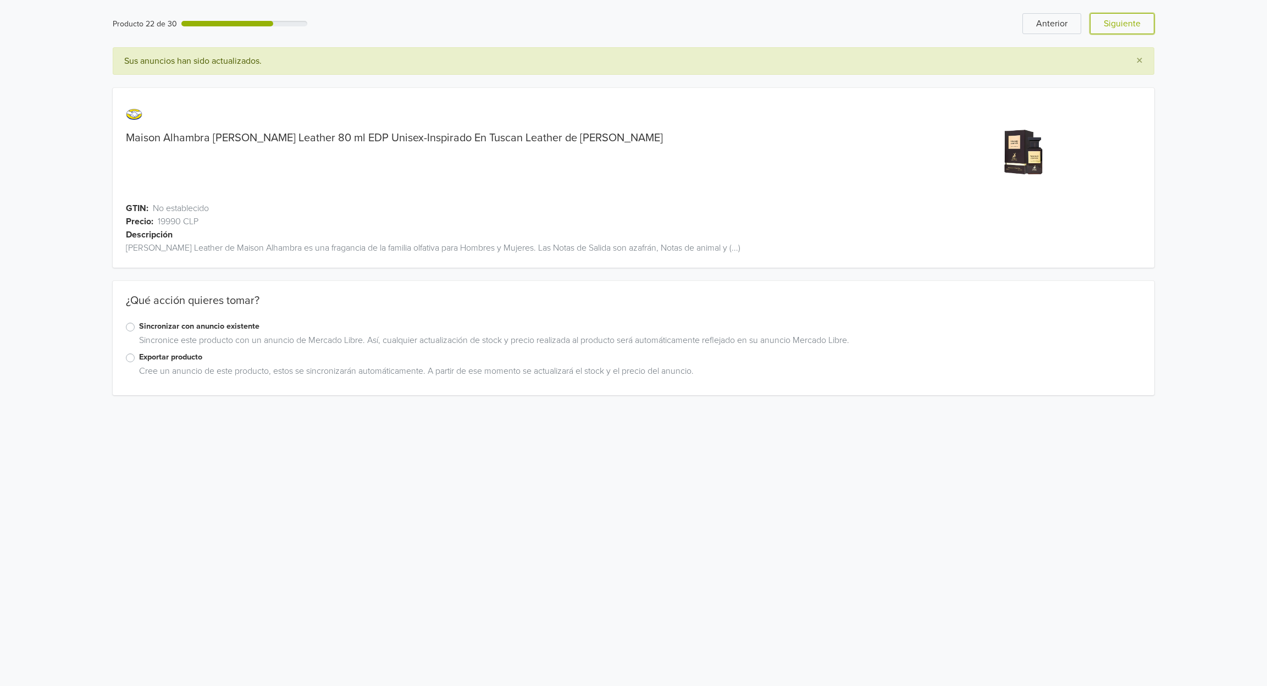
click at [1134, 25] on button "Siguiente" at bounding box center [1122, 23] width 64 height 21
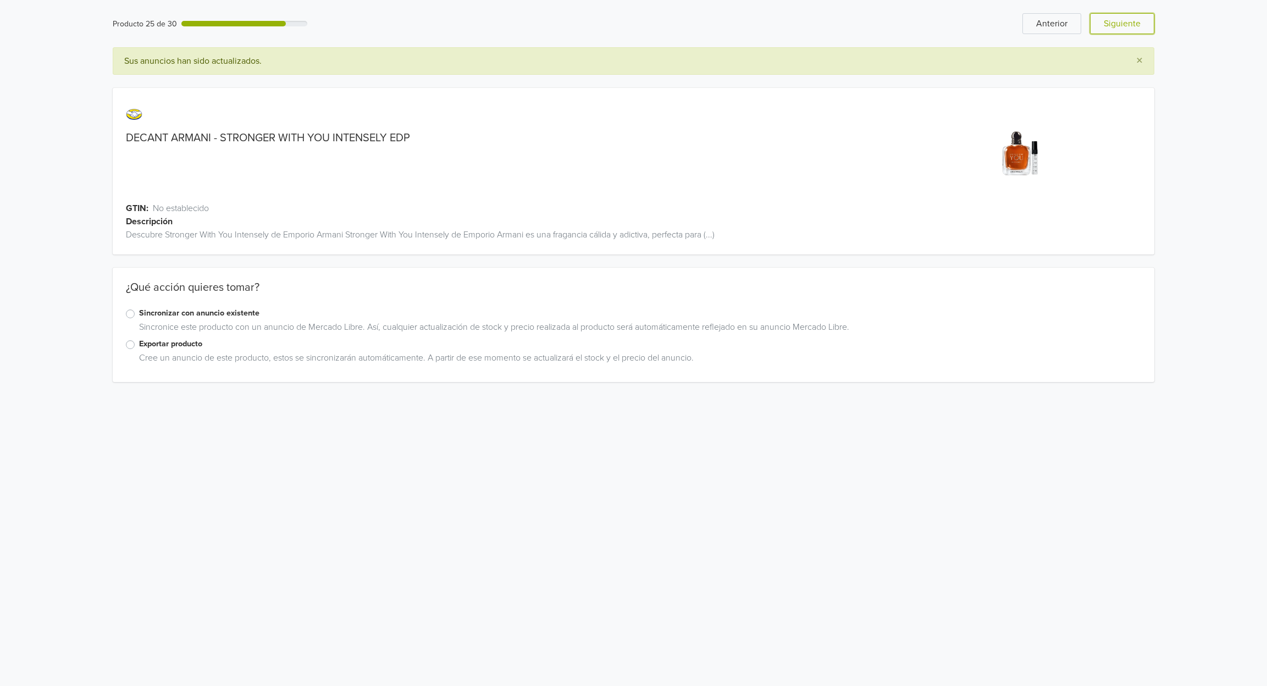
click at [1134, 25] on button "Siguiente" at bounding box center [1122, 23] width 64 height 21
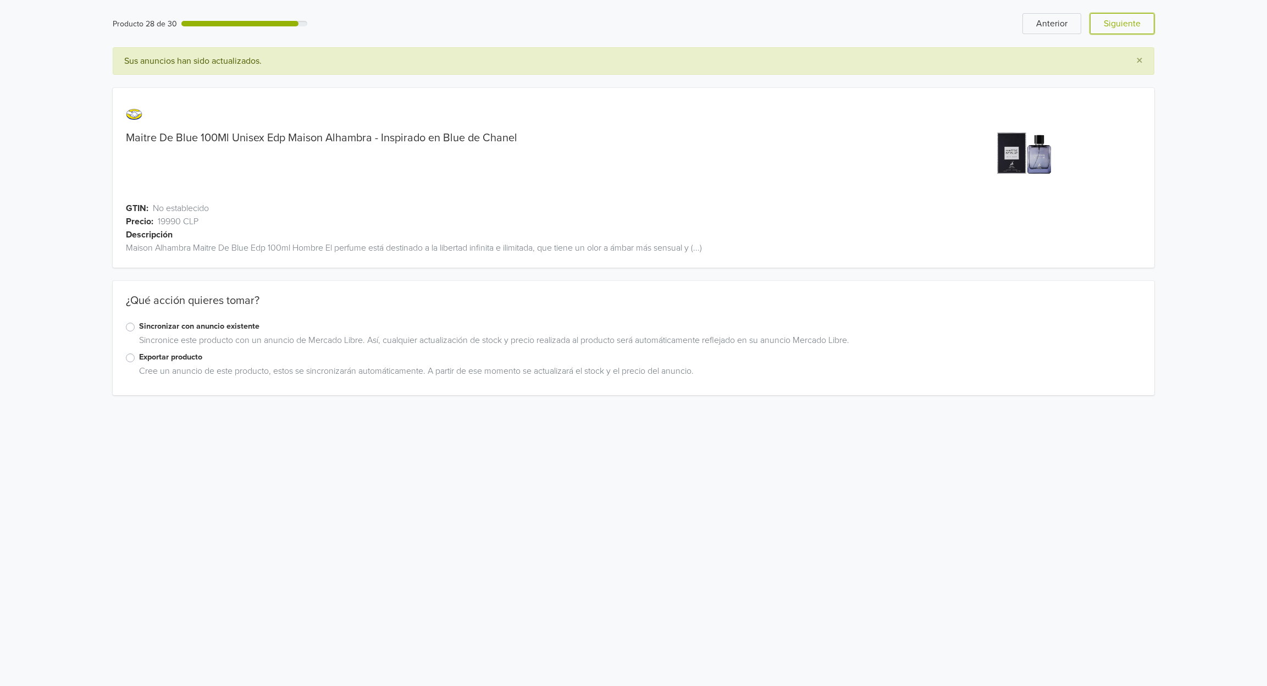
click at [1134, 25] on button "Siguiente" at bounding box center [1122, 23] width 64 height 21
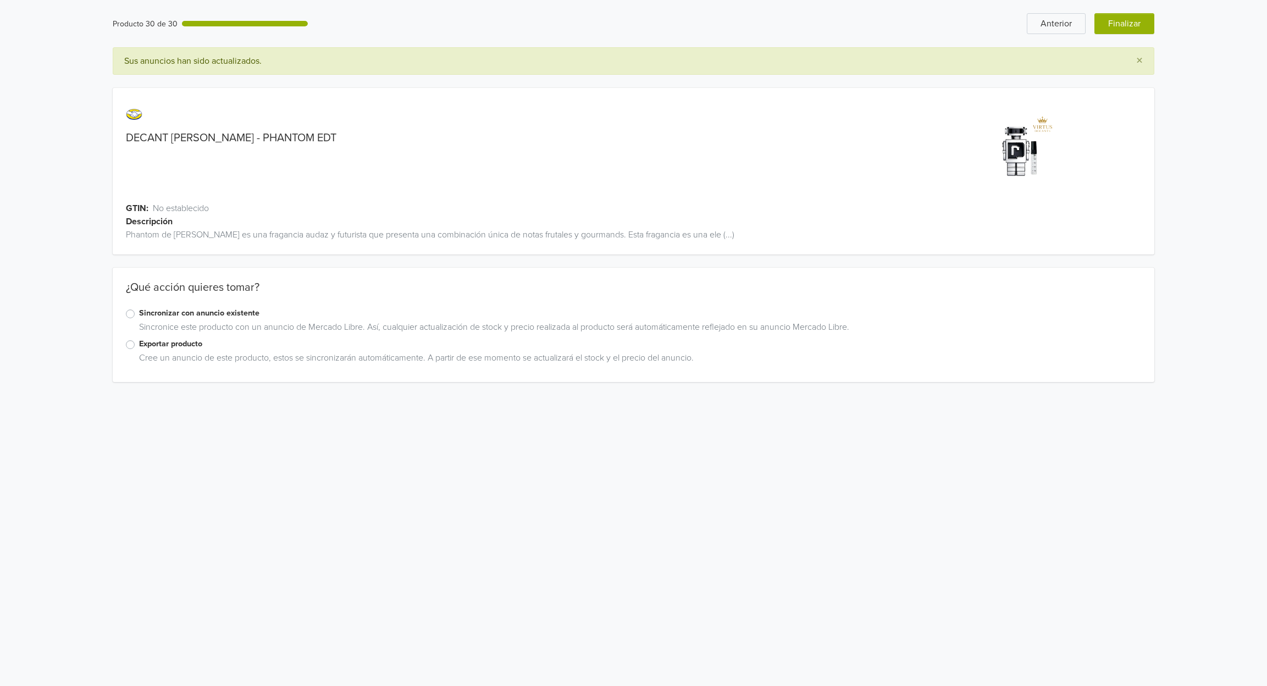
click at [1134, 25] on button "Finalizar" at bounding box center [1124, 23] width 60 height 21
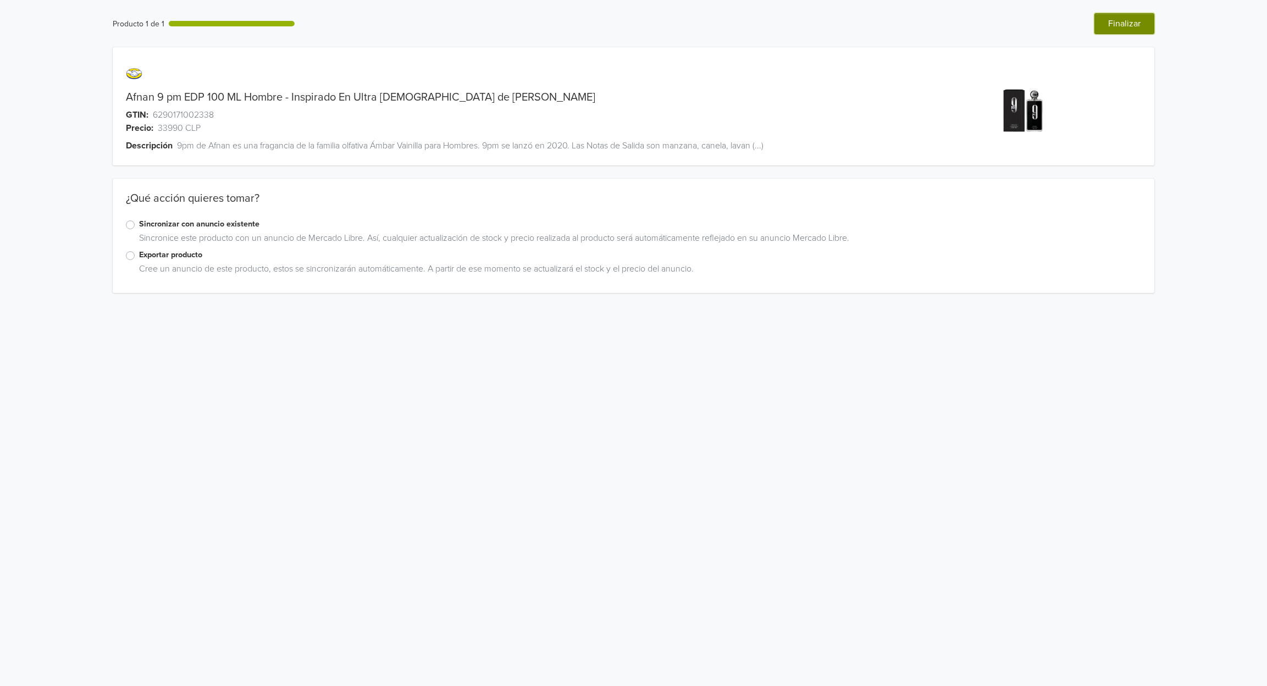
click at [1118, 30] on button "Finalizar" at bounding box center [1124, 23] width 60 height 21
